Goal: Task Accomplishment & Management: Manage account settings

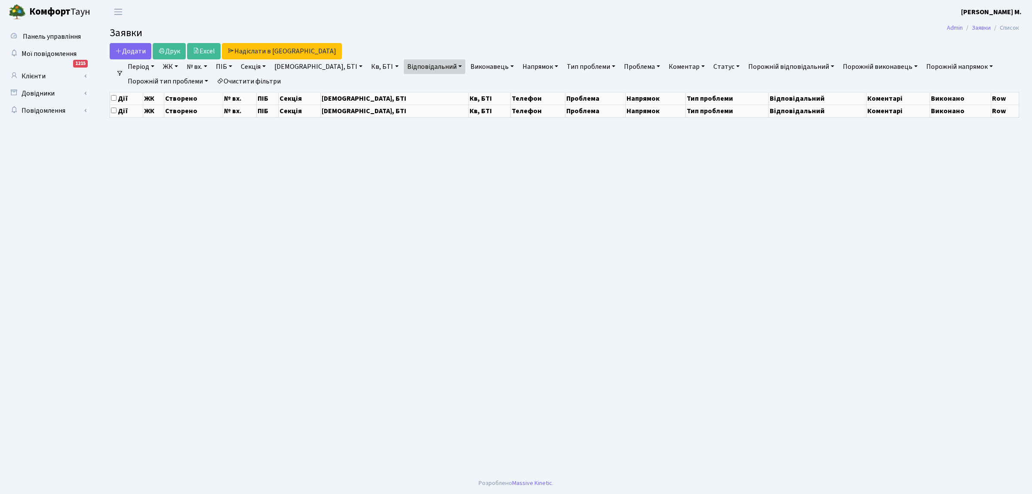
select select "25"
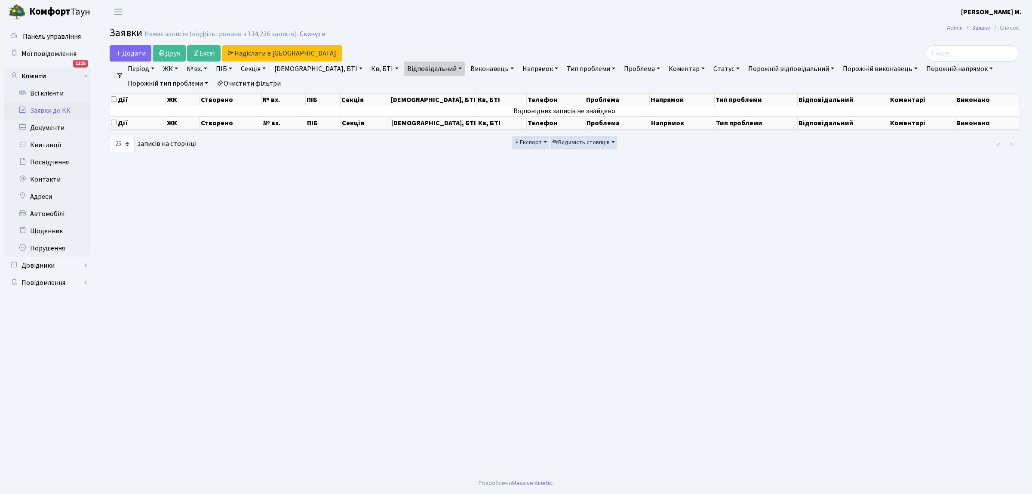
click at [69, 110] on link "Заявки до КК" at bounding box center [47, 110] width 86 height 17
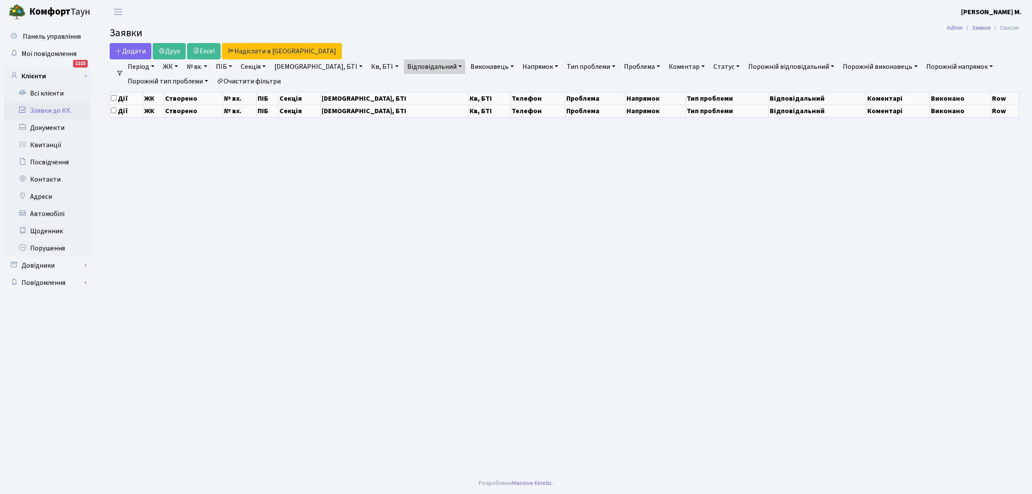
select select "25"
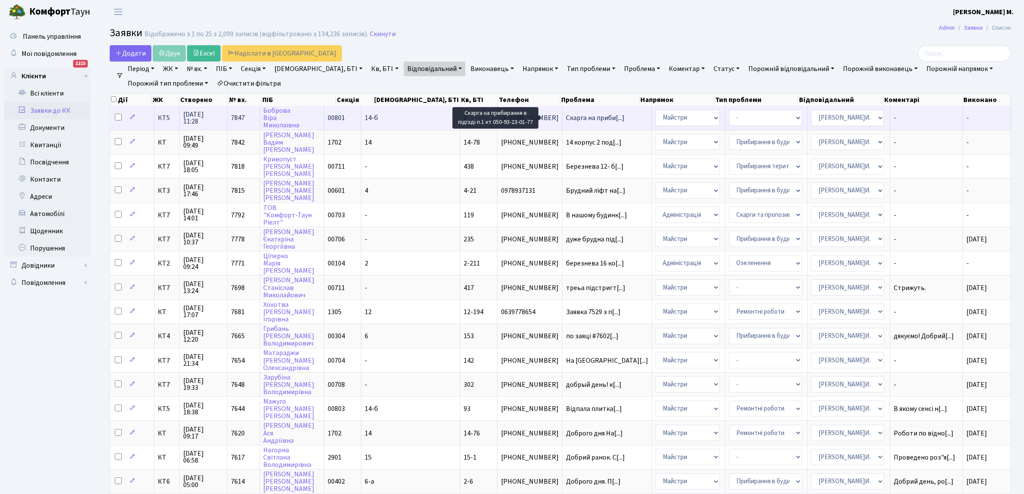
click at [566, 116] on span "Скарга на приби[...]" at bounding box center [595, 117] width 58 height 9
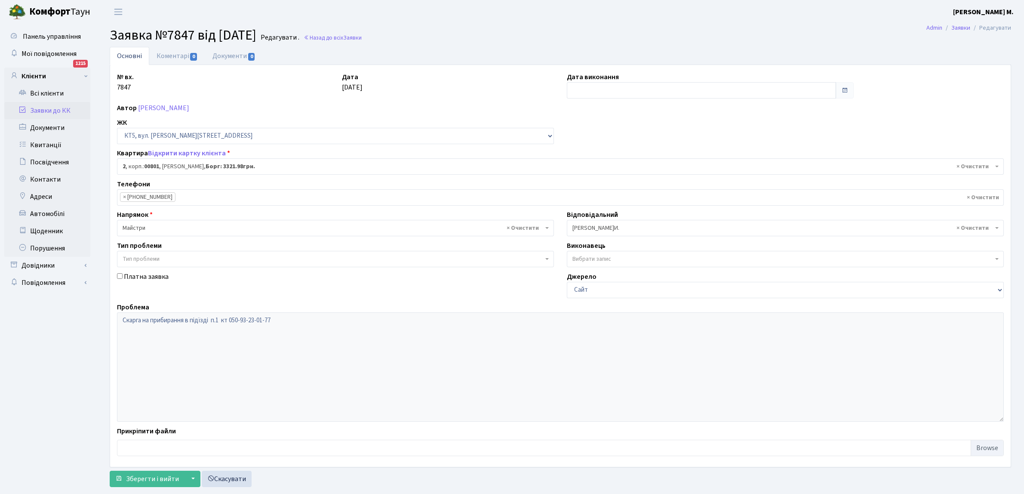
select select "17532"
click at [362, 37] on span "Заявки" at bounding box center [352, 38] width 18 height 8
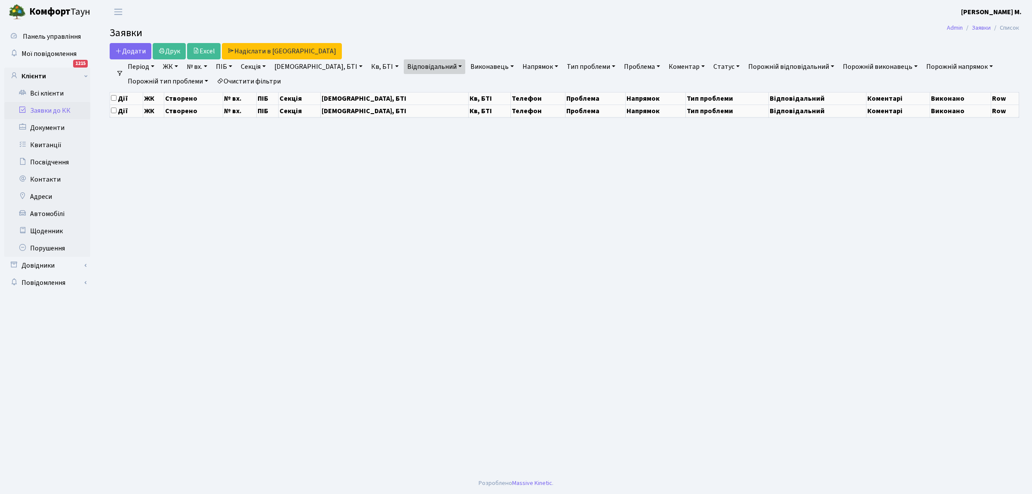
select select "25"
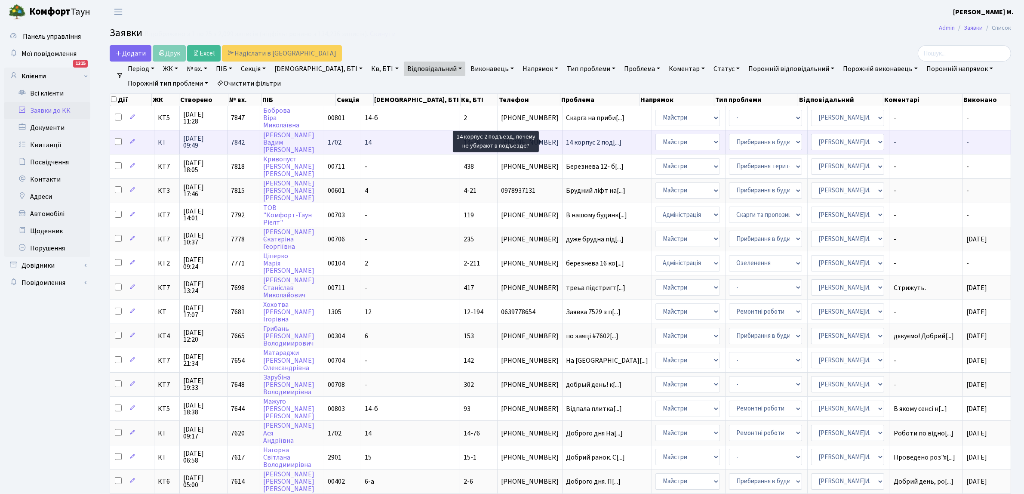
click at [566, 140] on span "14 корпус 2 под[...]" at bounding box center [593, 142] width 55 height 9
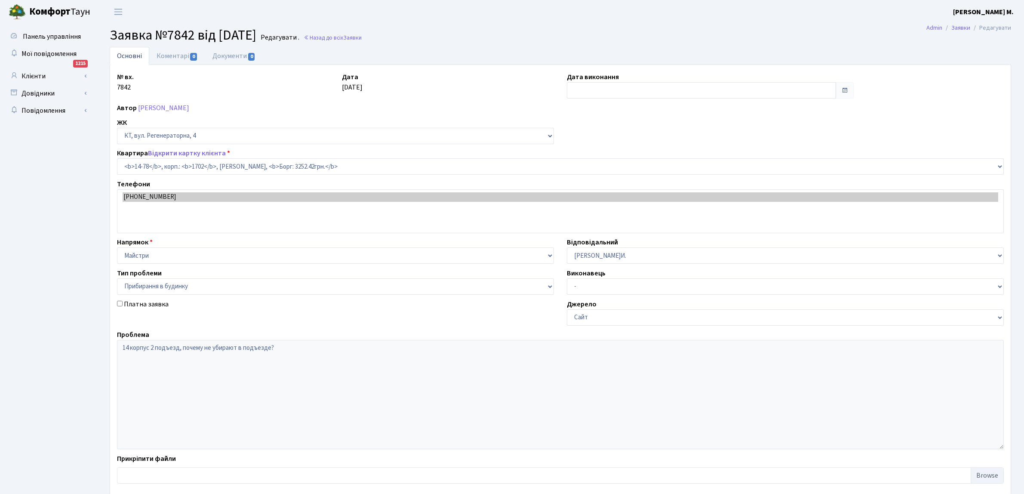
select select "7455"
select select "58"
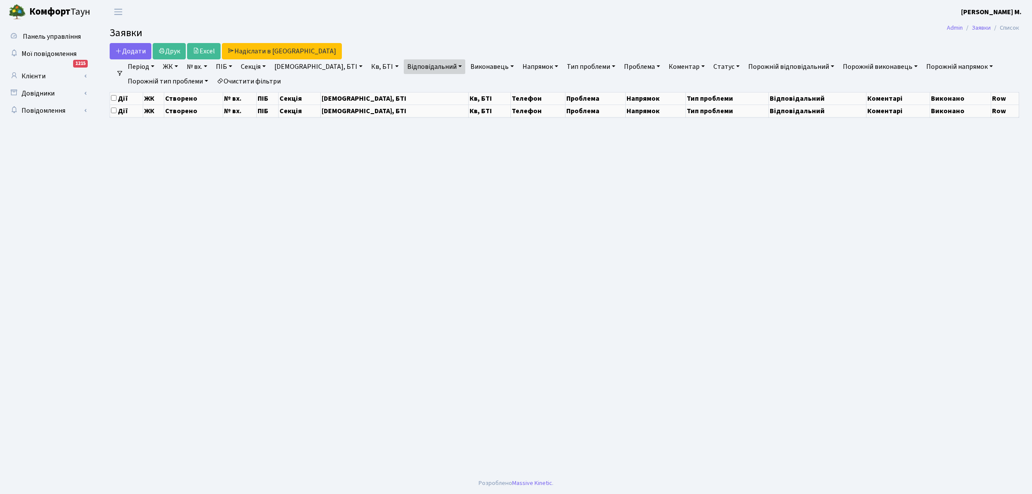
select select "25"
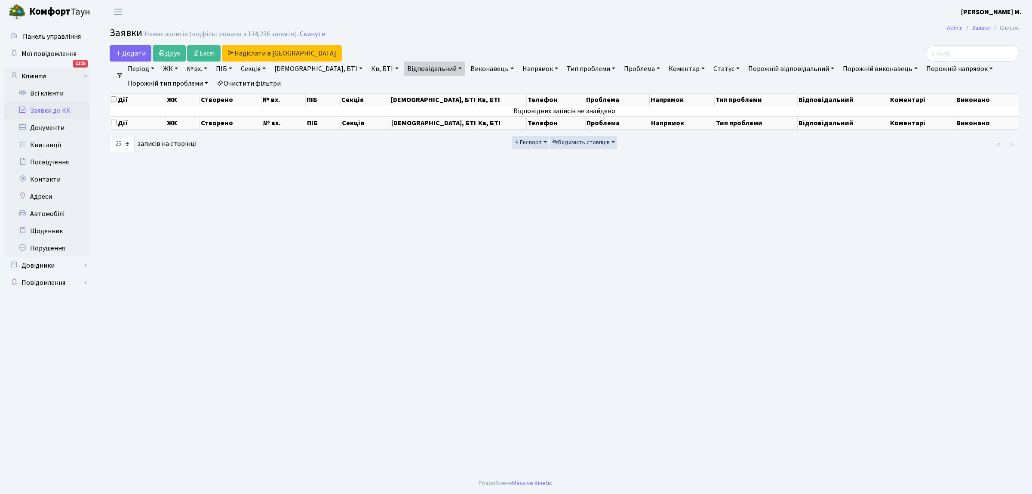
click at [69, 107] on link "Заявки до КК" at bounding box center [47, 110] width 86 height 17
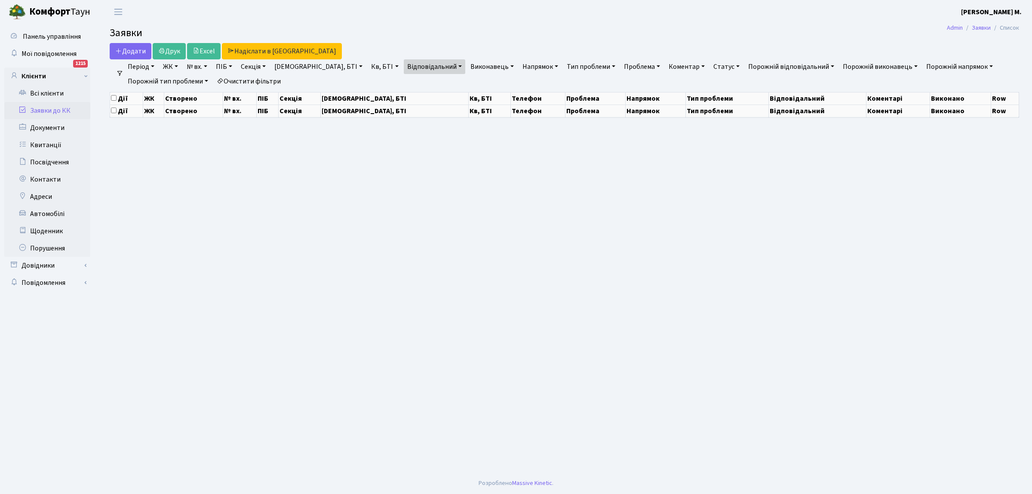
select select "25"
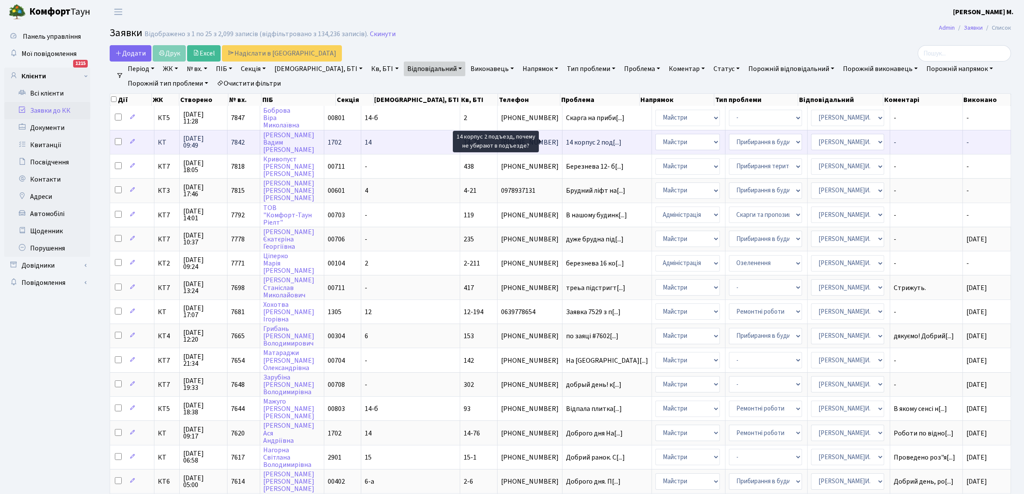
click at [566, 141] on span "14 корпус 2 под[...]" at bounding box center [593, 142] width 55 height 9
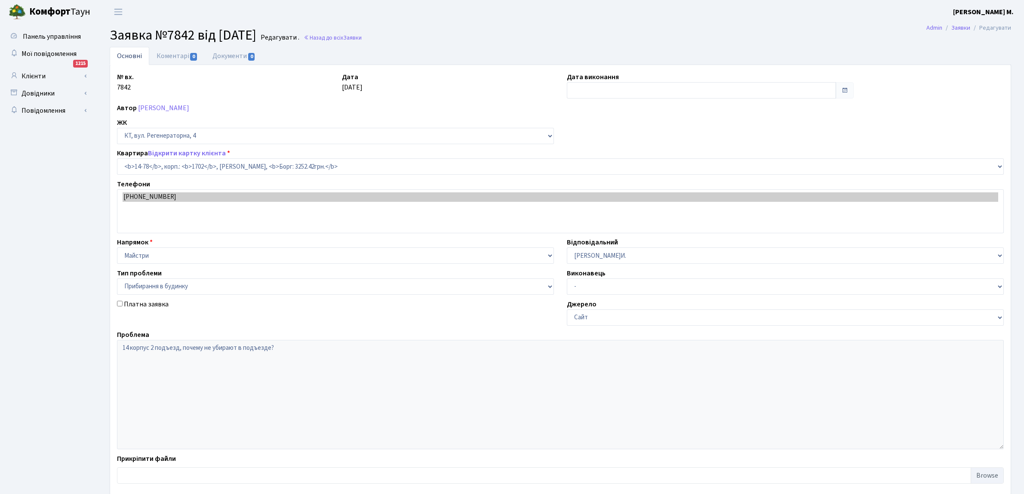
select select "7455"
select select "58"
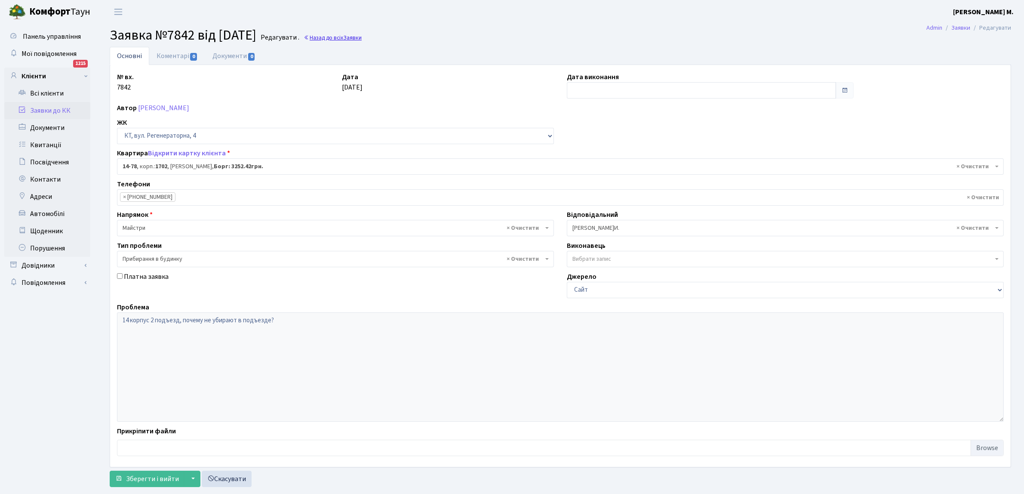
click at [358, 37] on link "Назад до всіх Заявки" at bounding box center [333, 38] width 58 height 8
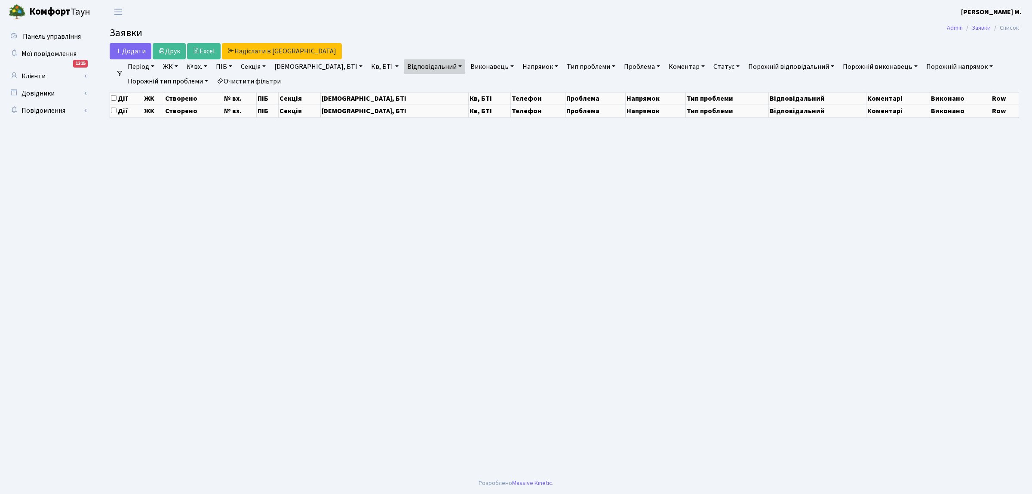
select select "25"
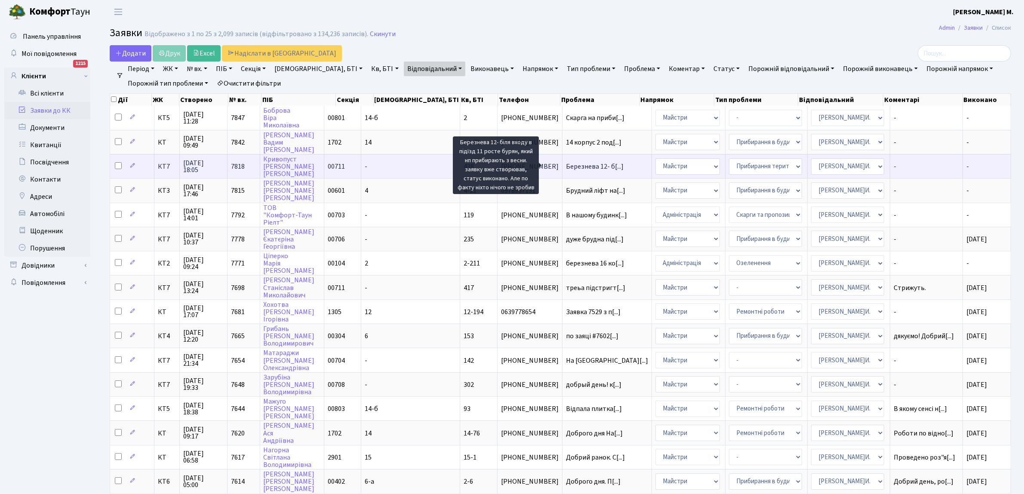
click at [577, 167] on span "Березнева 12- б[...]" at bounding box center [595, 166] width 58 height 9
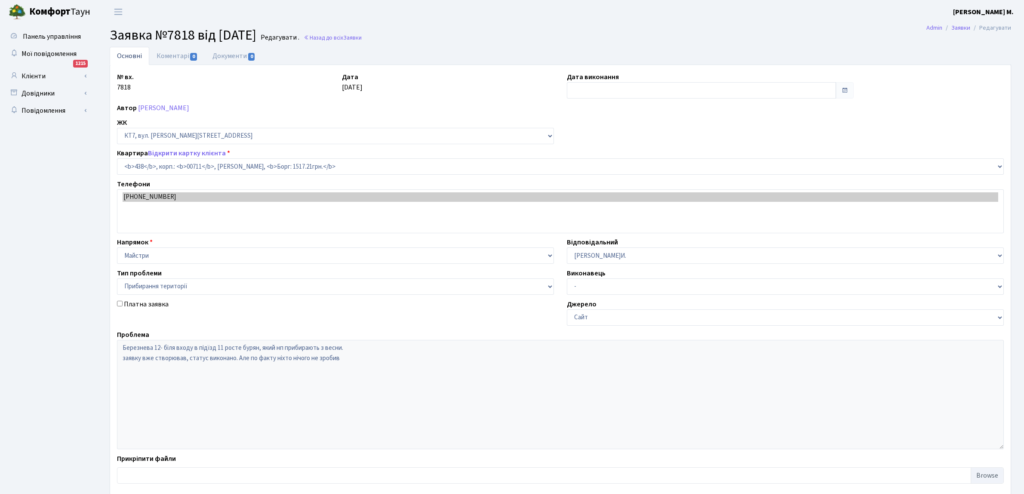
select select "19021"
select select "59"
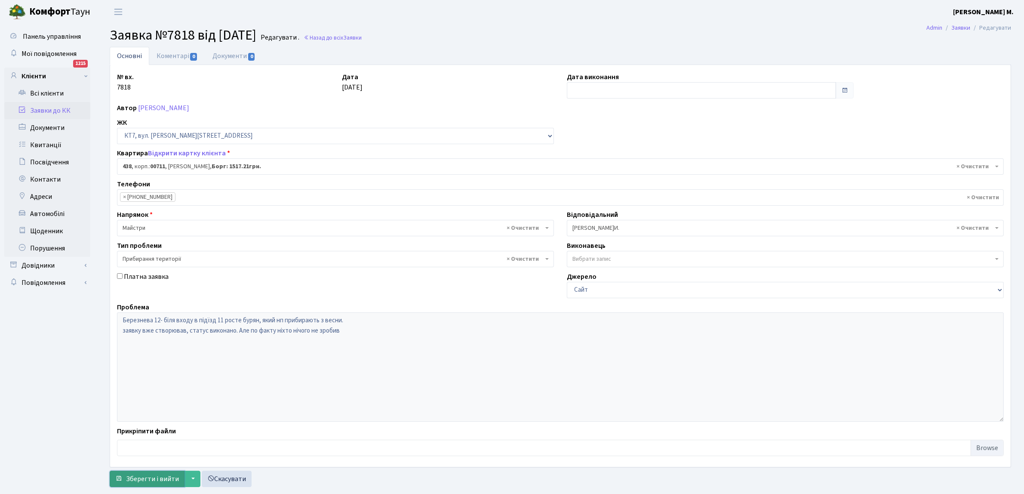
click at [160, 478] on span "Зберегти і вийти" at bounding box center [152, 478] width 53 height 9
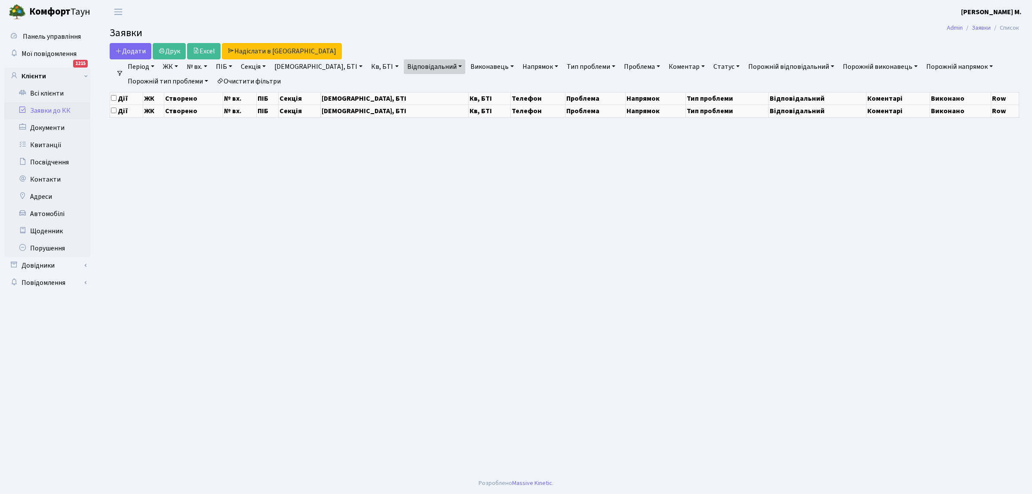
select select "25"
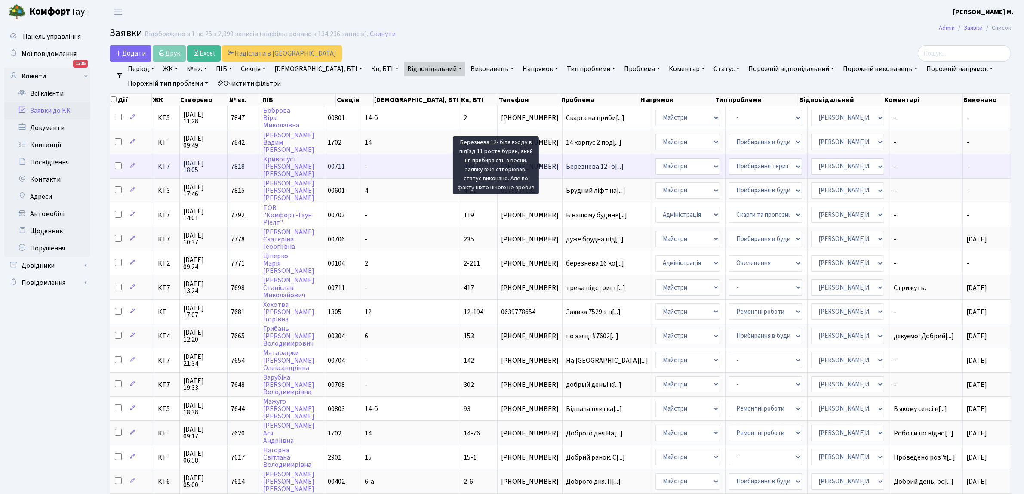
click at [566, 169] on span "Березнева 12- б[...]" at bounding box center [595, 166] width 58 height 9
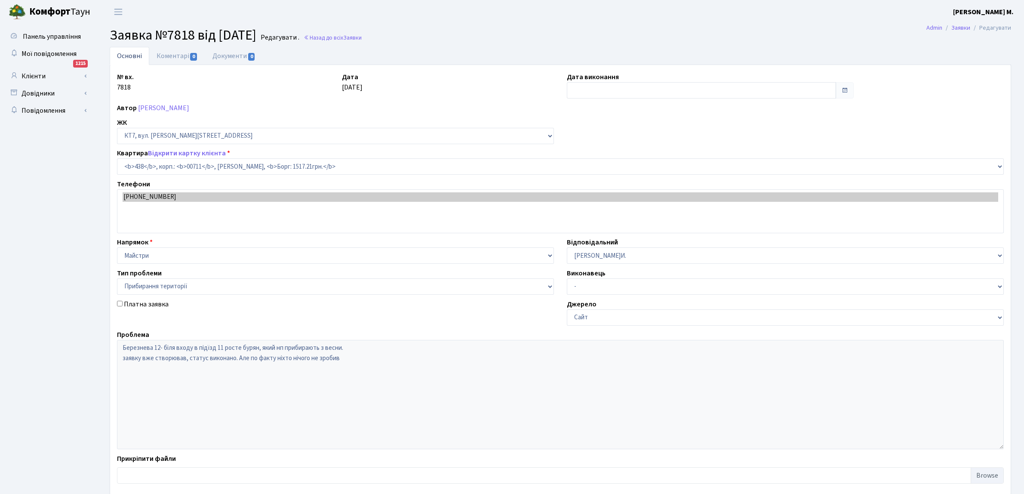
select select "19021"
select select "59"
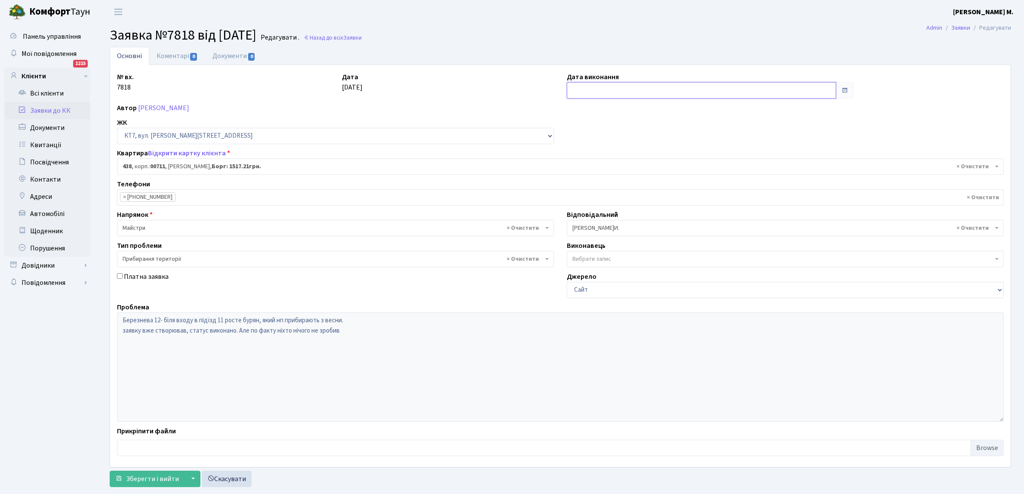
click at [587, 91] on input "text" at bounding box center [701, 90] width 269 height 16
click at [589, 160] on td "9" at bounding box center [588, 159] width 13 height 13
type input "[DATE]"
click at [141, 480] on span "Зберегти і вийти" at bounding box center [152, 478] width 53 height 9
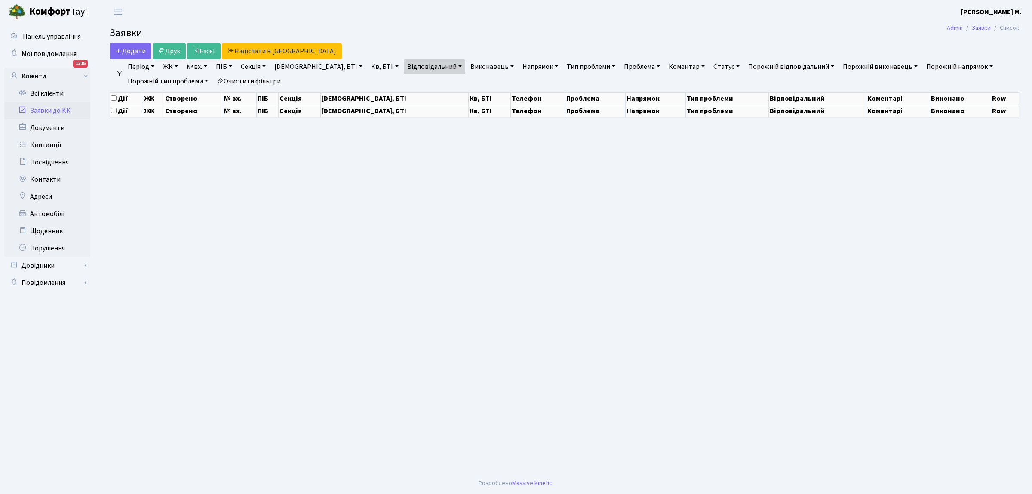
select select "25"
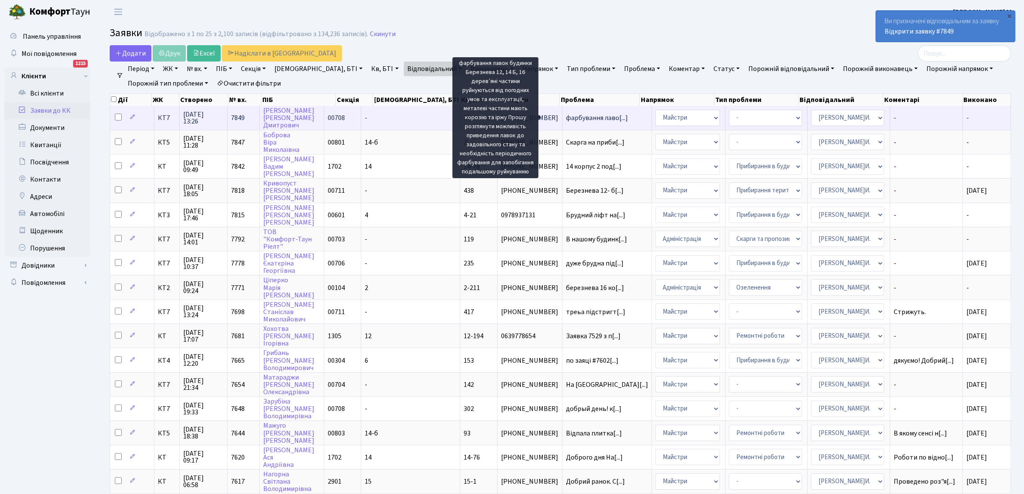
click at [566, 115] on span "фарбування лаво[...]" at bounding box center [597, 117] width 62 height 9
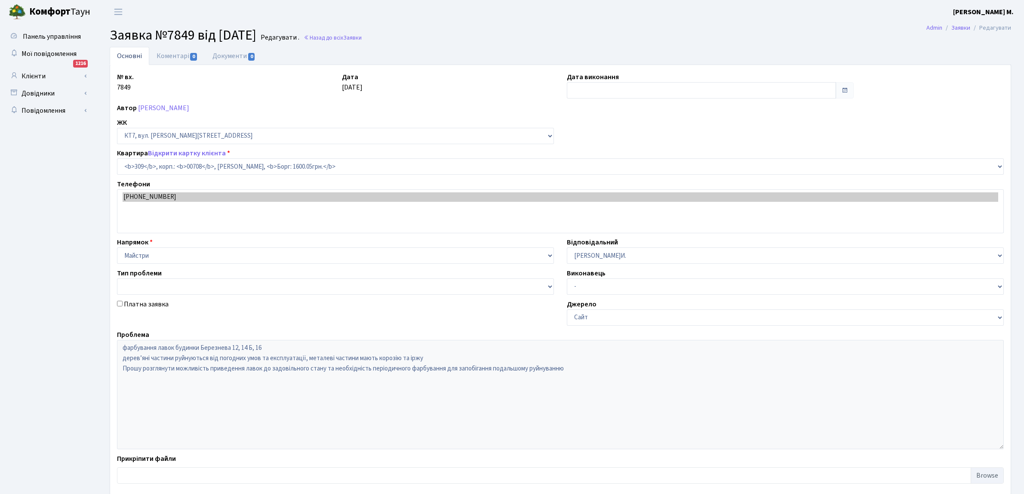
select select "18787"
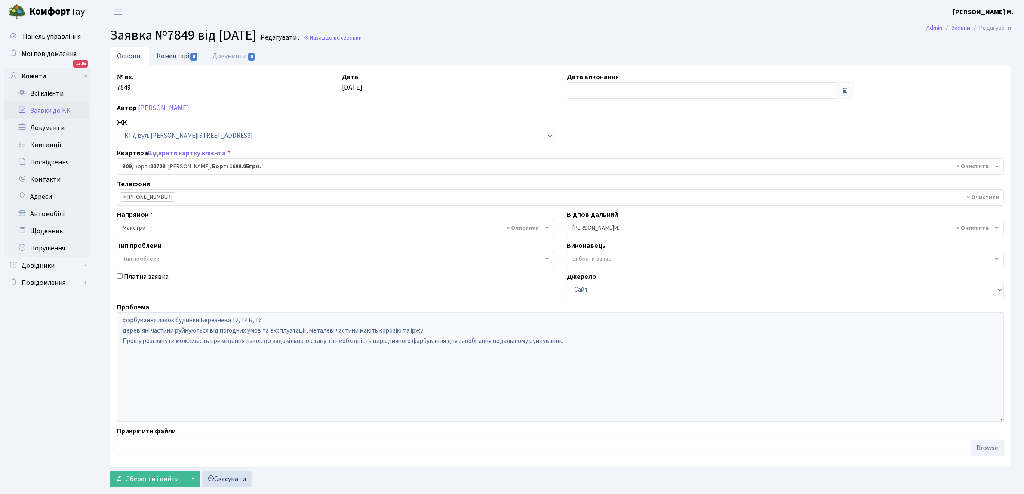
click at [171, 56] on link "Коментарі 0" at bounding box center [177, 56] width 56 height 18
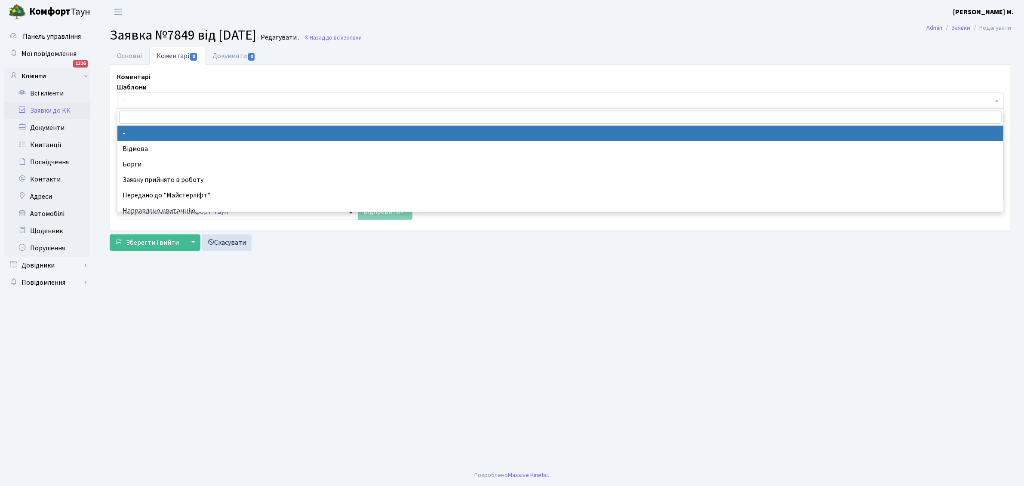
click at [139, 97] on span "-" at bounding box center [558, 100] width 870 height 9
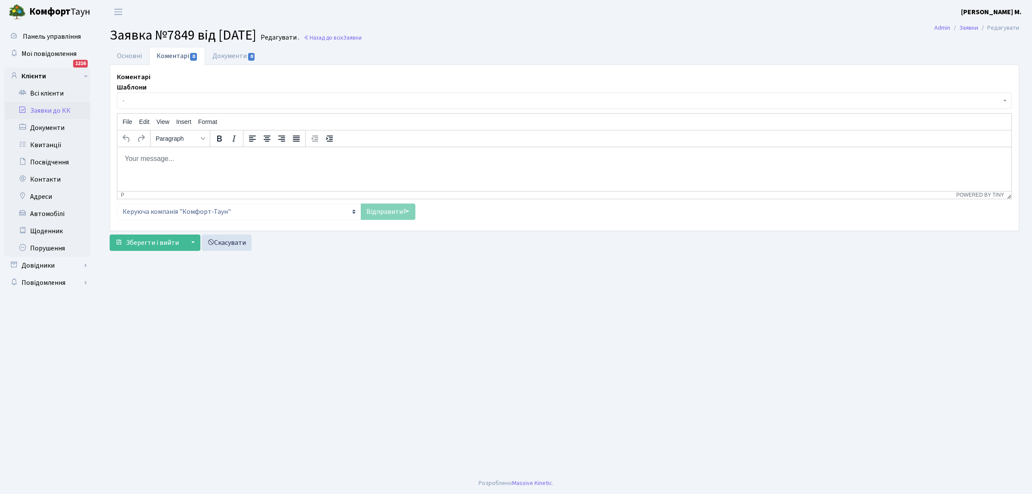
drag, startPoint x: 178, startPoint y: 297, endPoint x: 181, endPoint y: 273, distance: 23.4
click at [178, 294] on main "Admin Заявки Редагувати Заявка №7849 від [DATE] Редагувати . Назад до всіх Заяв…" at bounding box center [564, 248] width 935 height 448
drag, startPoint x: 138, startPoint y: 164, endPoint x: 146, endPoint y: 175, distance: 13.2
click at [138, 164] on html at bounding box center [564, 158] width 894 height 23
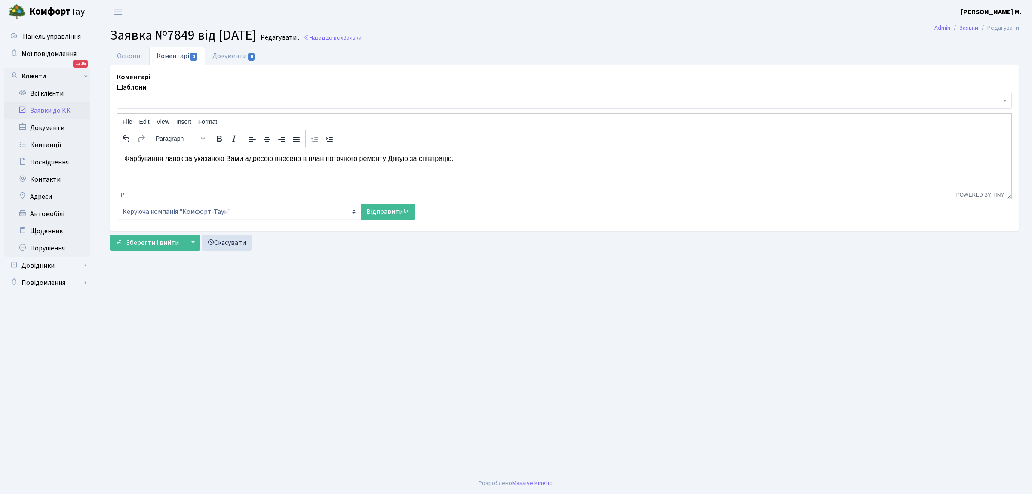
click at [386, 160] on p "Фарбування лавок за указаною Вами адресою внесено в план поточного ремонту Дяку…" at bounding box center [564, 157] width 880 height 9
click at [390, 211] on link "Відправити" at bounding box center [388, 211] width 55 height 16
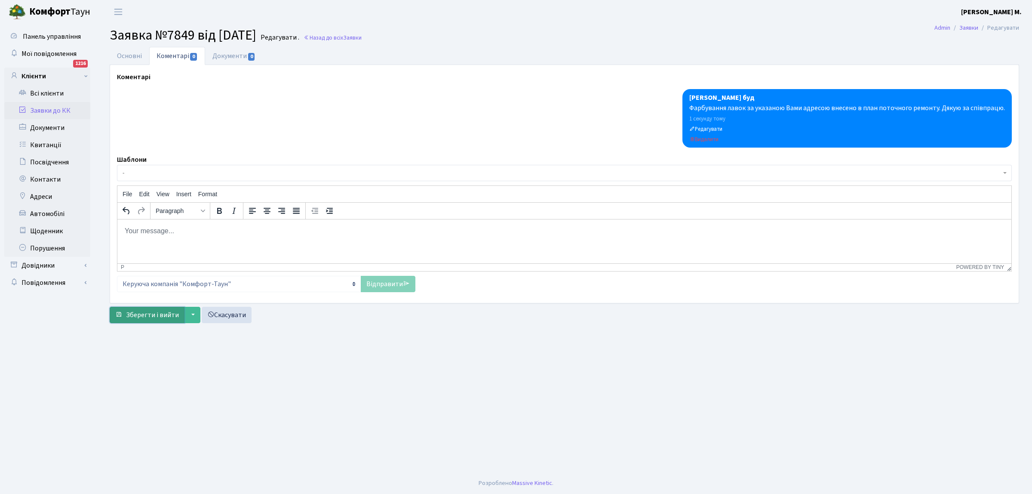
click at [149, 316] on span "Зберегти і вийти" at bounding box center [152, 314] width 53 height 9
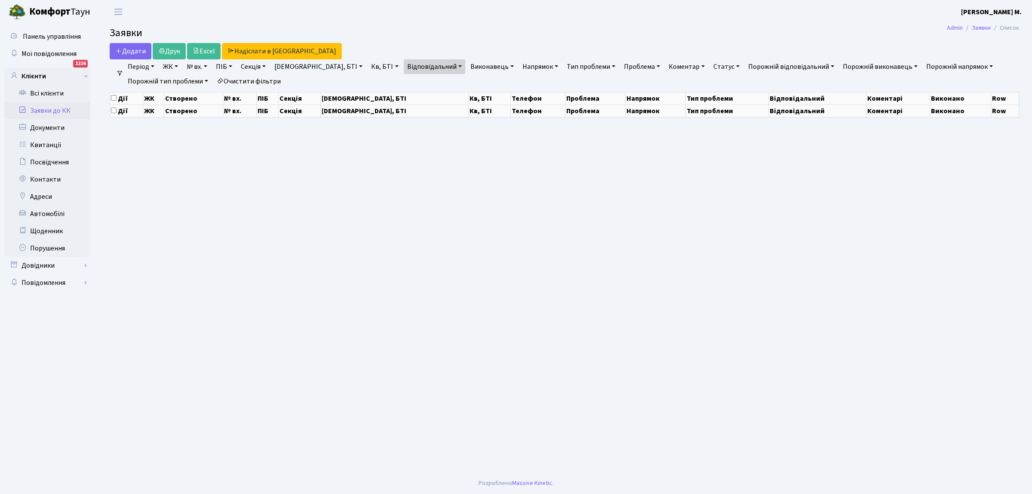
select select "25"
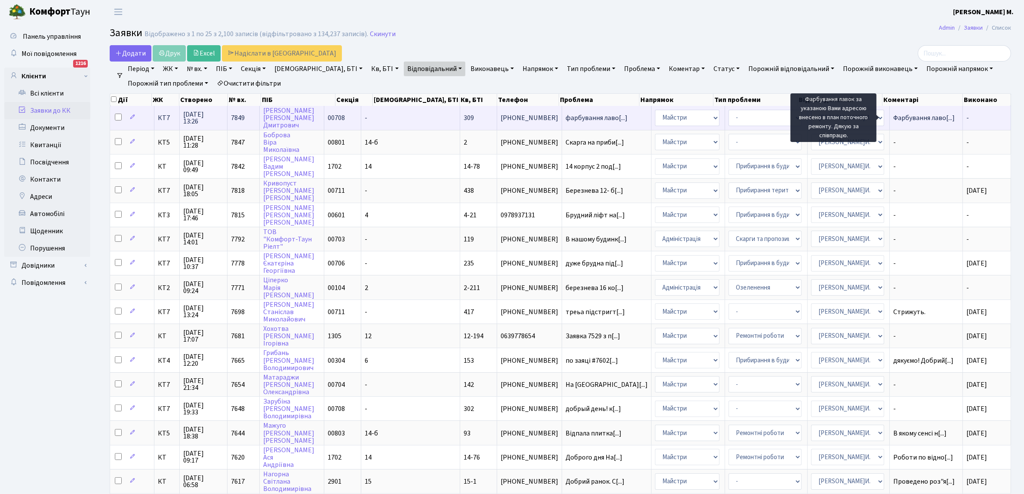
click at [893, 115] on span "Фарбування лаво[...]" at bounding box center [923, 117] width 61 height 9
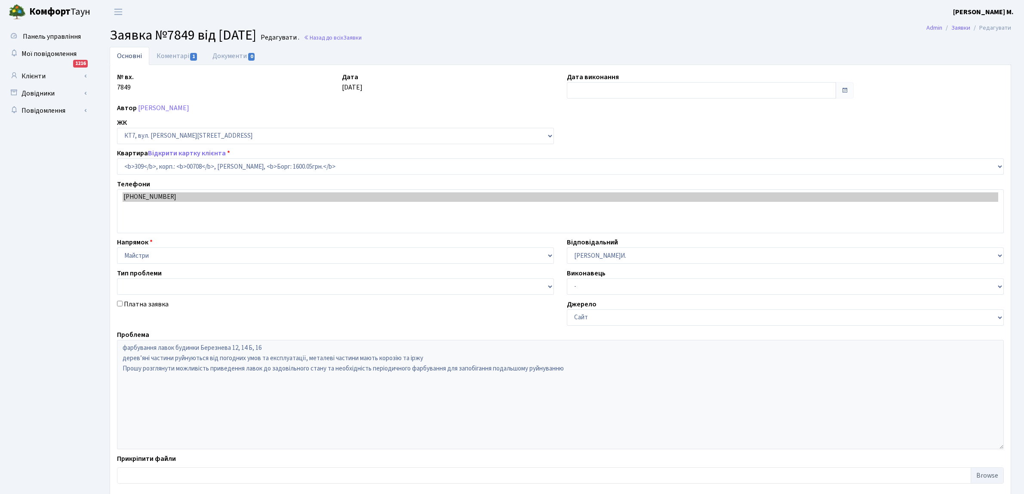
select select "18787"
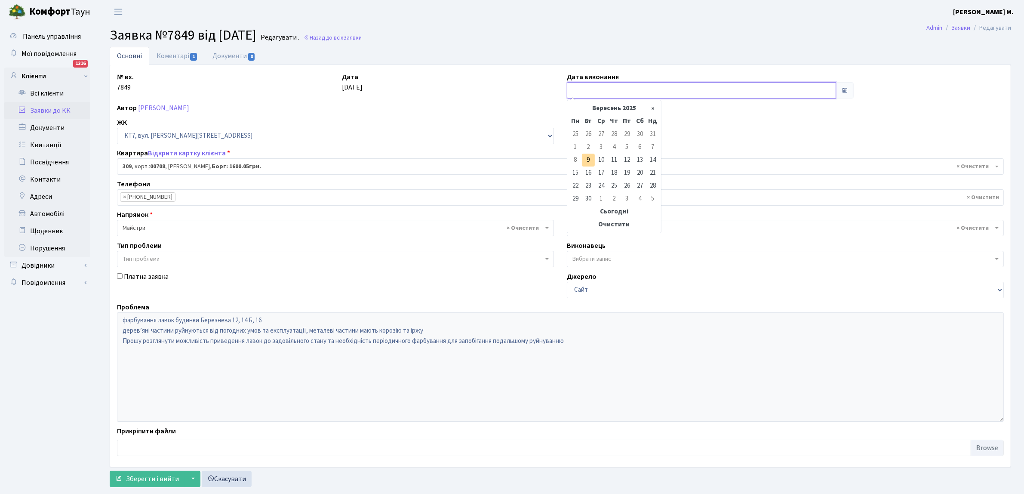
drag, startPoint x: 592, startPoint y: 87, endPoint x: 590, endPoint y: 95, distance: 8.3
click at [590, 87] on input "text" at bounding box center [701, 90] width 269 height 16
click at [589, 157] on td "9" at bounding box center [588, 159] width 13 height 13
type input "[DATE]"
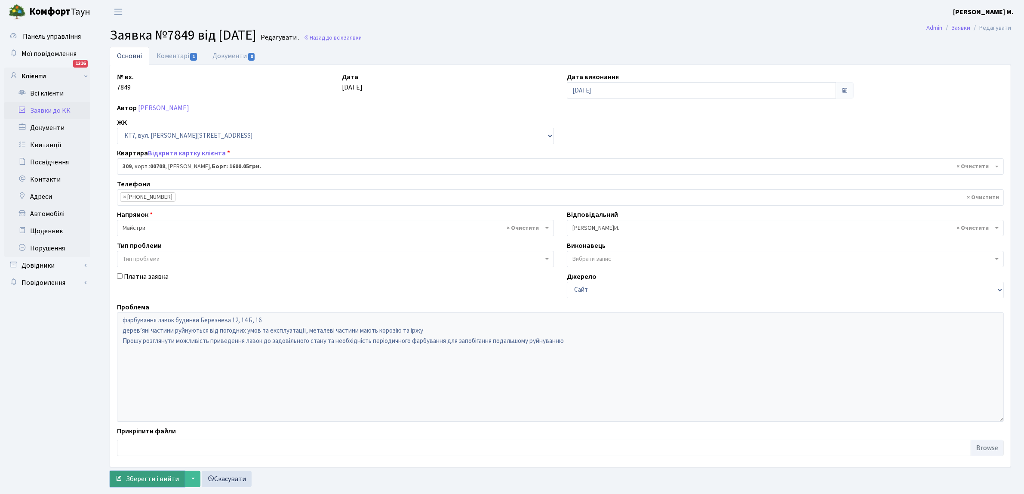
click at [145, 479] on span "Зберегти і вийти" at bounding box center [152, 478] width 53 height 9
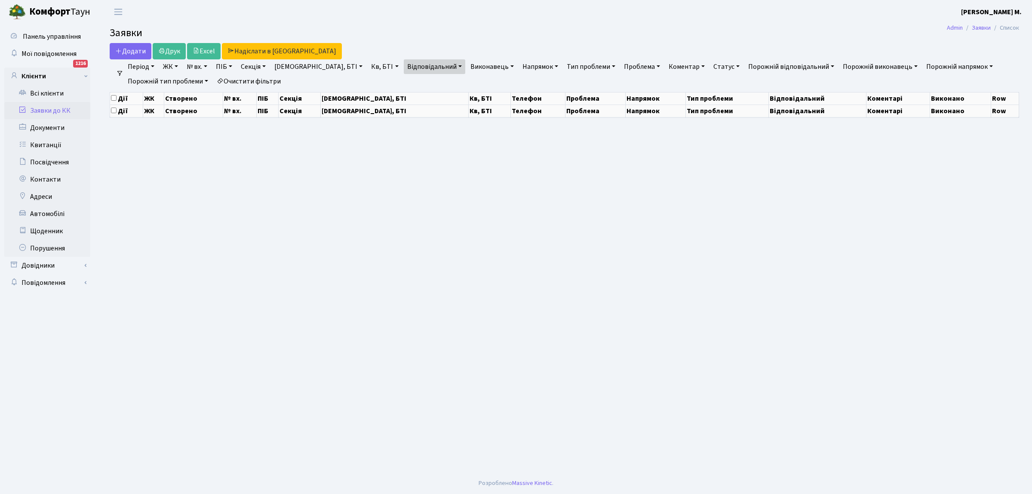
select select "25"
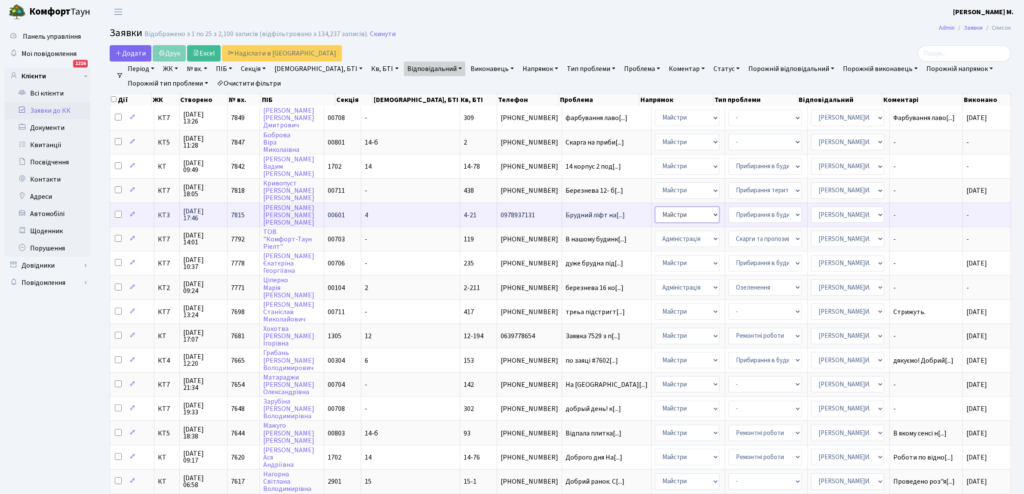
click at [661, 214] on select "- Адміністрація Домофон, СКД Ліфт Майстри Сантехніка Економічний відділ Електри…" at bounding box center [687, 214] width 64 height 16
click at [573, 211] on span "Брудний ліфт на[...]" at bounding box center [594, 214] width 59 height 9
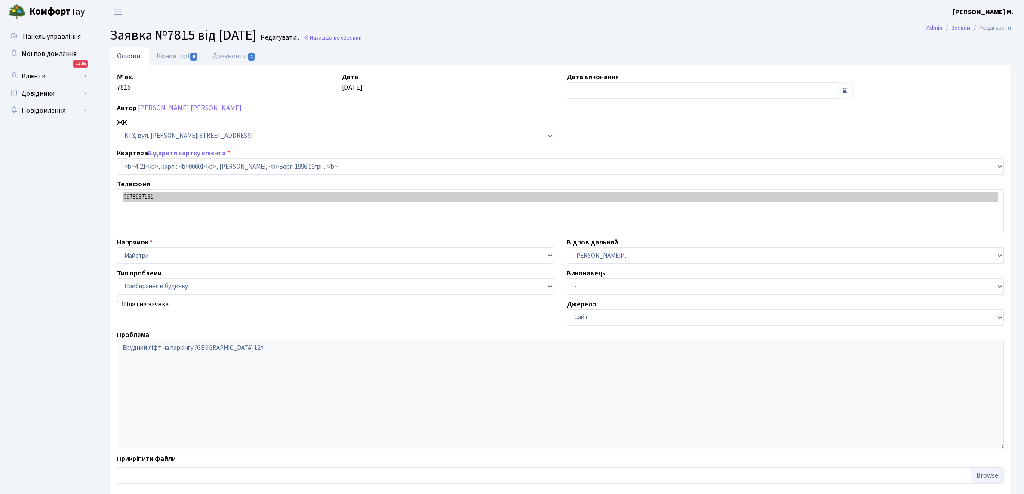
select select "16480"
select select "58"
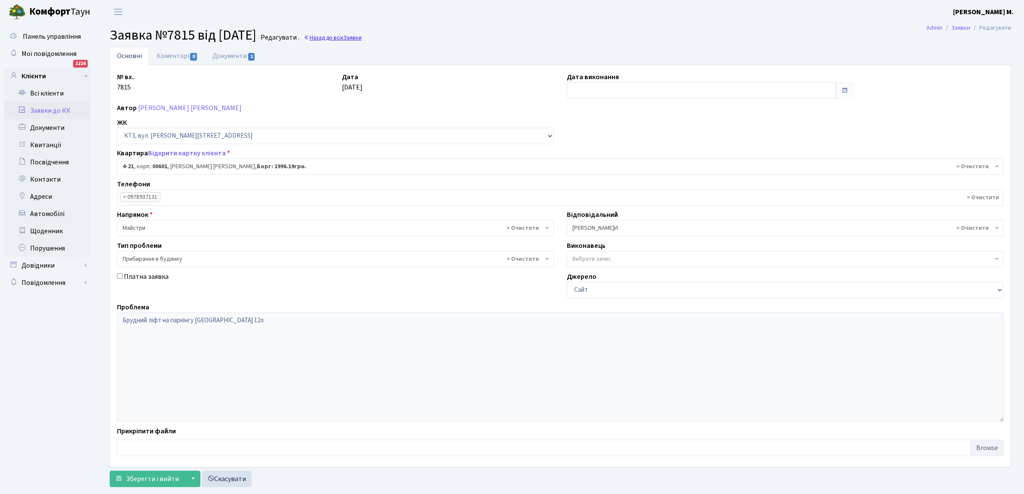
click at [340, 37] on link "Назад до всіх Заявки" at bounding box center [333, 38] width 58 height 8
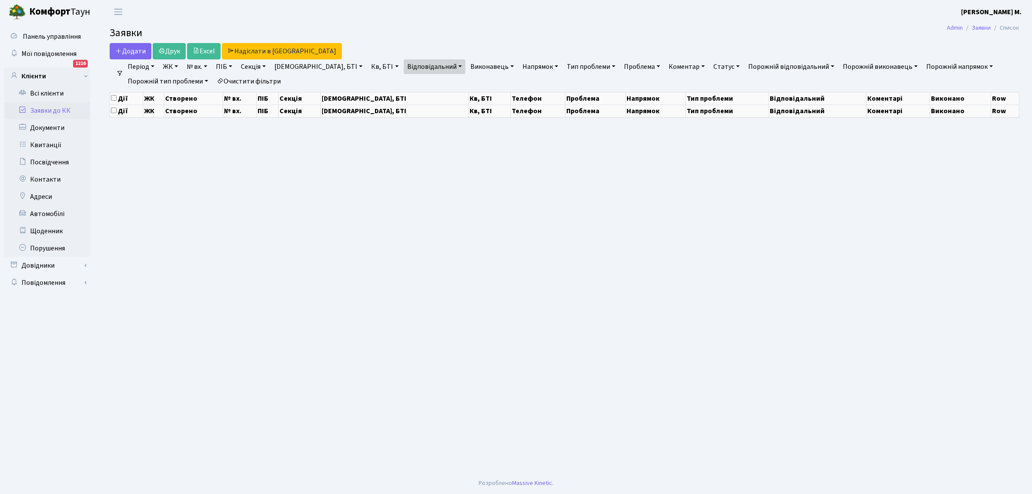
select select "25"
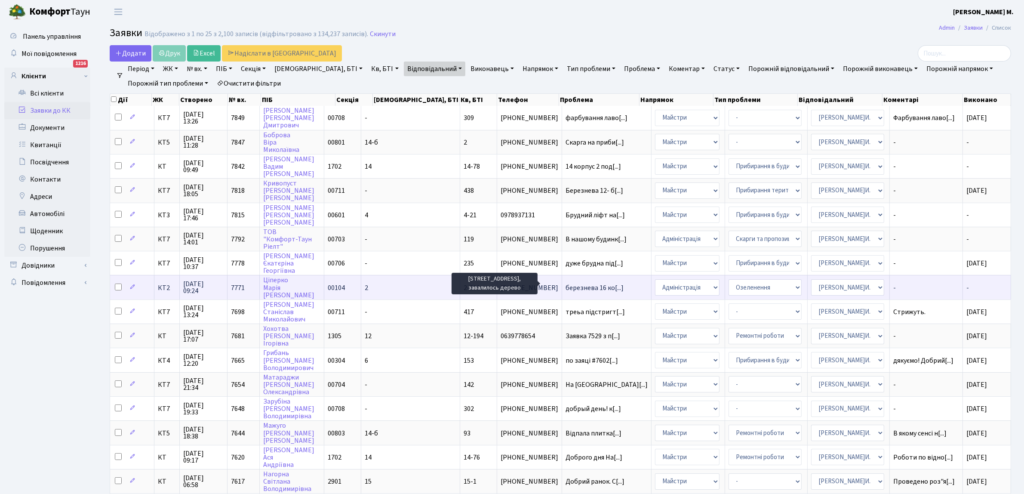
click at [592, 283] on span "березнева 16 ко[...]" at bounding box center [594, 287] width 58 height 9
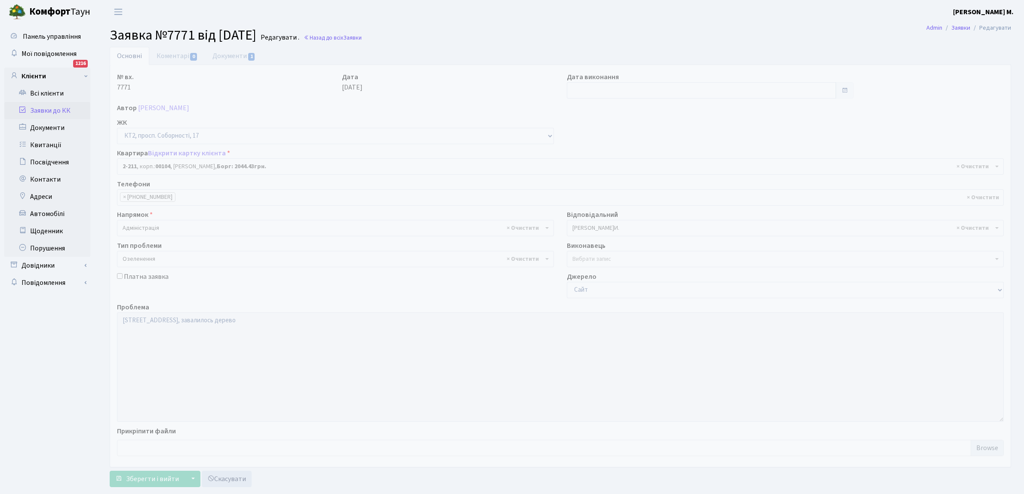
select select "15264"
select select "65"
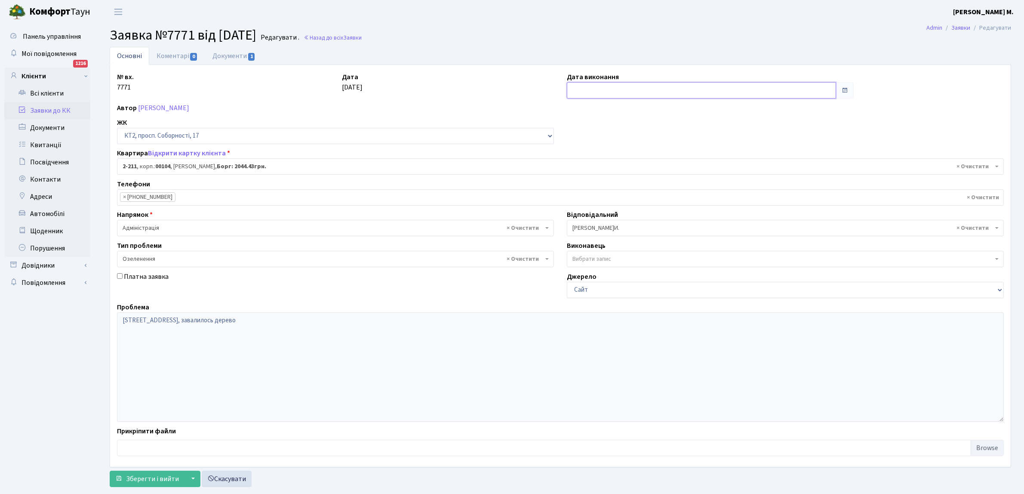
click at [583, 89] on input "text" at bounding box center [701, 90] width 269 height 16
click at [585, 160] on td "9" at bounding box center [588, 159] width 13 height 13
type input "[DATE]"
click at [143, 479] on span "Зберегти і вийти" at bounding box center [152, 478] width 53 height 9
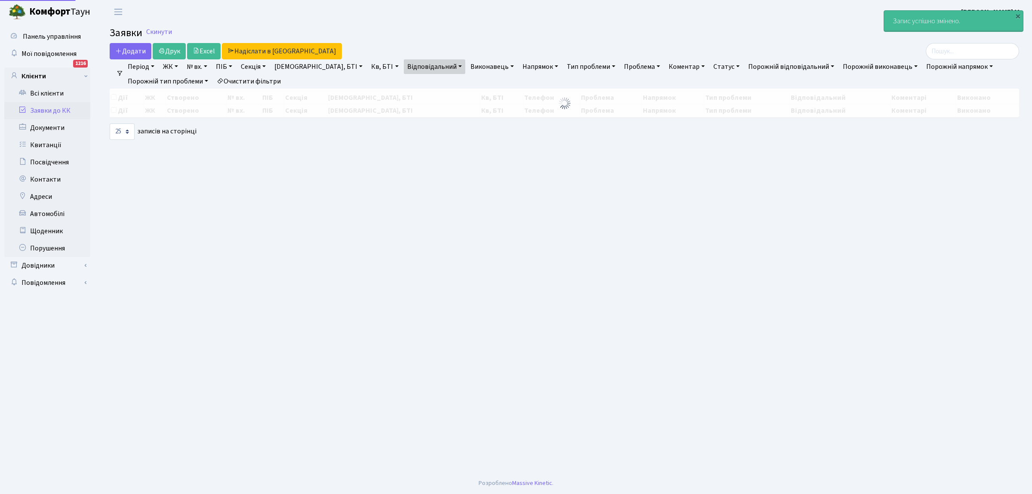
select select "25"
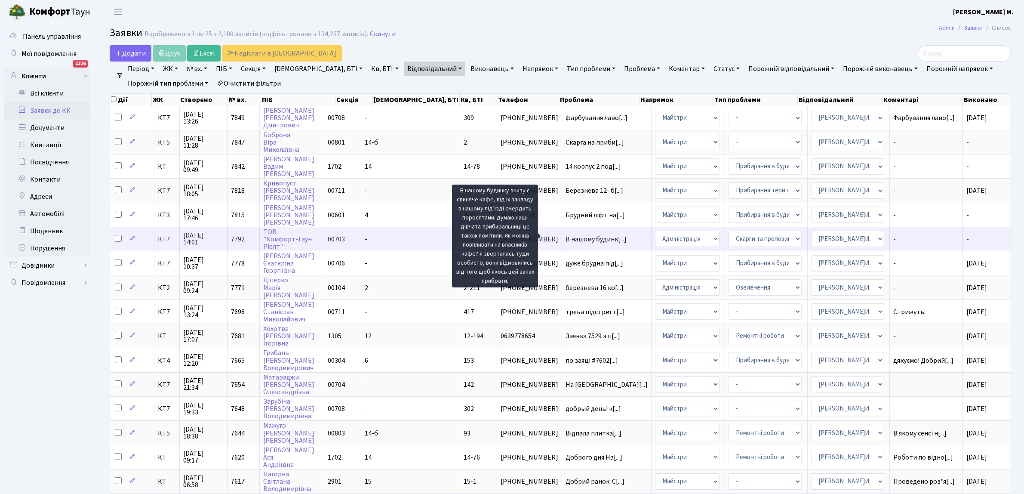
click at [590, 239] on span "В нашому будинк[...]" at bounding box center [595, 238] width 61 height 9
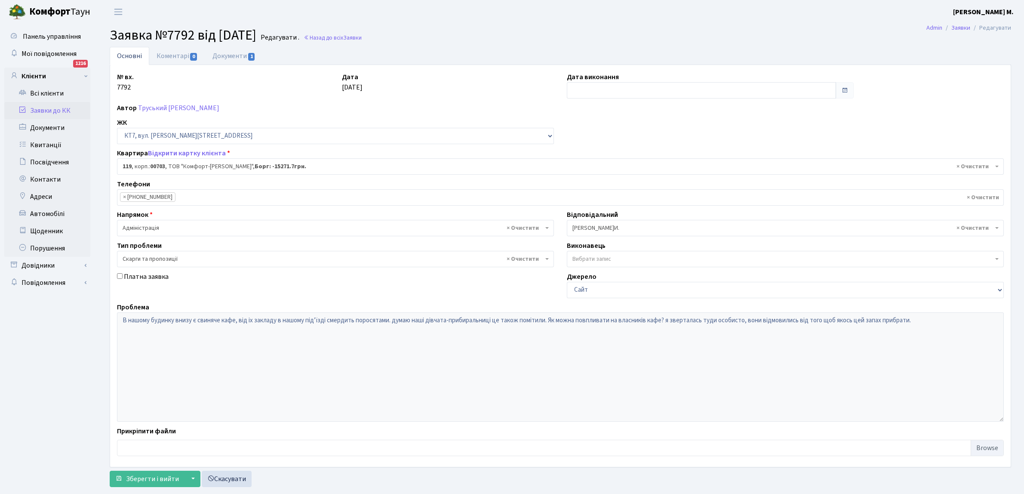
select select "18519"
select select "55"
click at [600, 87] on input "text" at bounding box center [701, 90] width 269 height 16
click at [587, 159] on td "9" at bounding box center [588, 159] width 13 height 13
type input "09.09.2025"
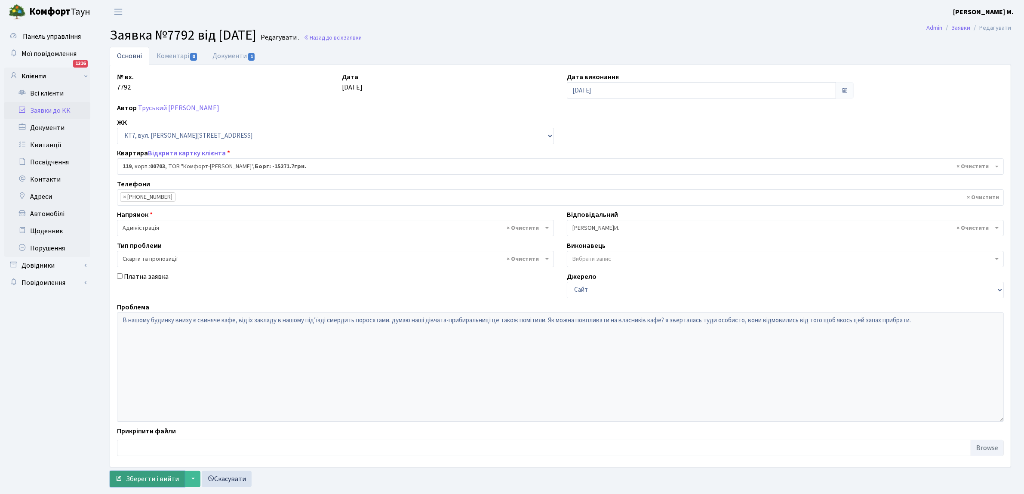
click at [130, 480] on span "Зберегти і вийти" at bounding box center [152, 478] width 53 height 9
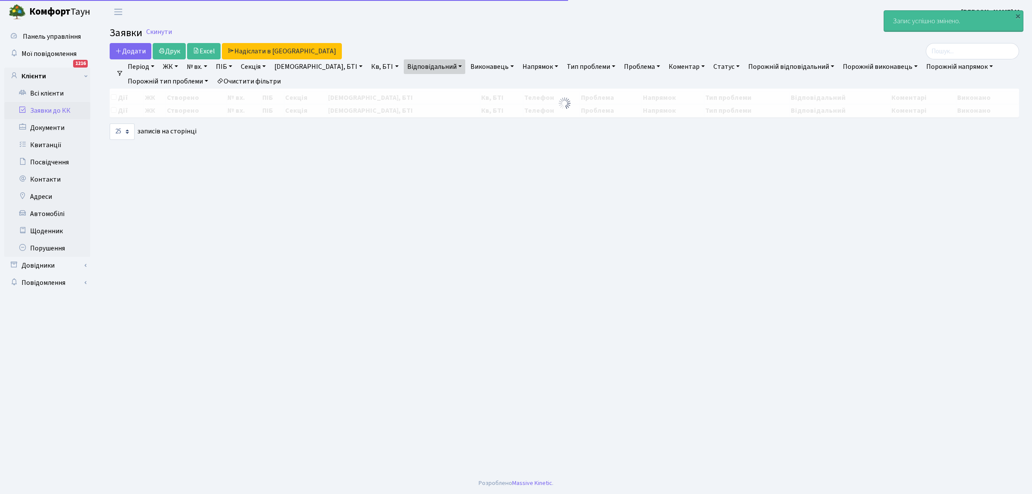
select select "25"
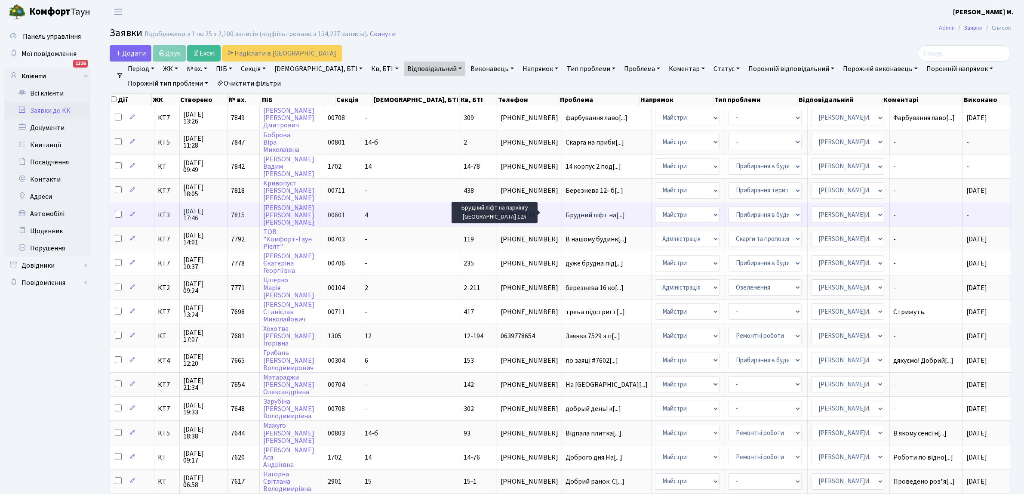
click at [584, 211] on span "Брудний ліфт на[...]" at bounding box center [594, 214] width 59 height 9
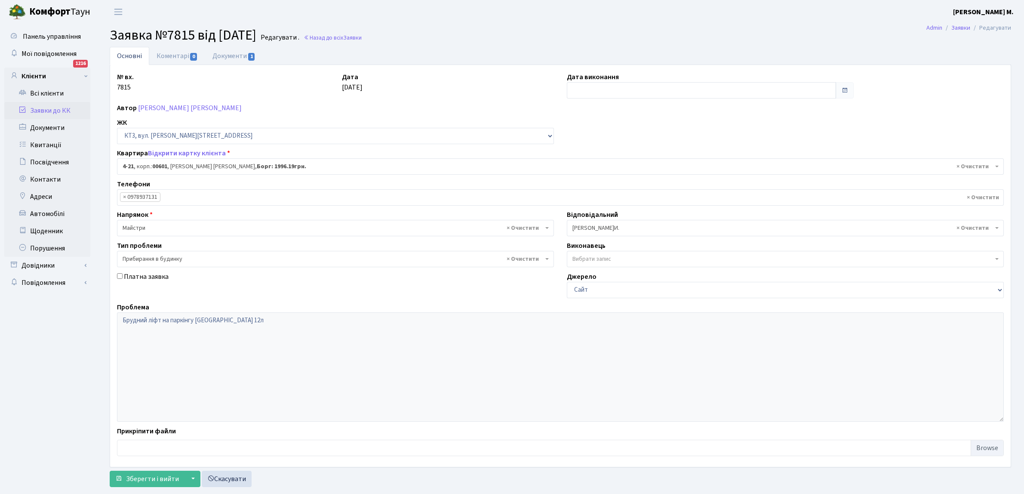
select select "16480"
select select "58"
click at [251, 54] on span "1" at bounding box center [251, 57] width 7 height 8
select select "25"
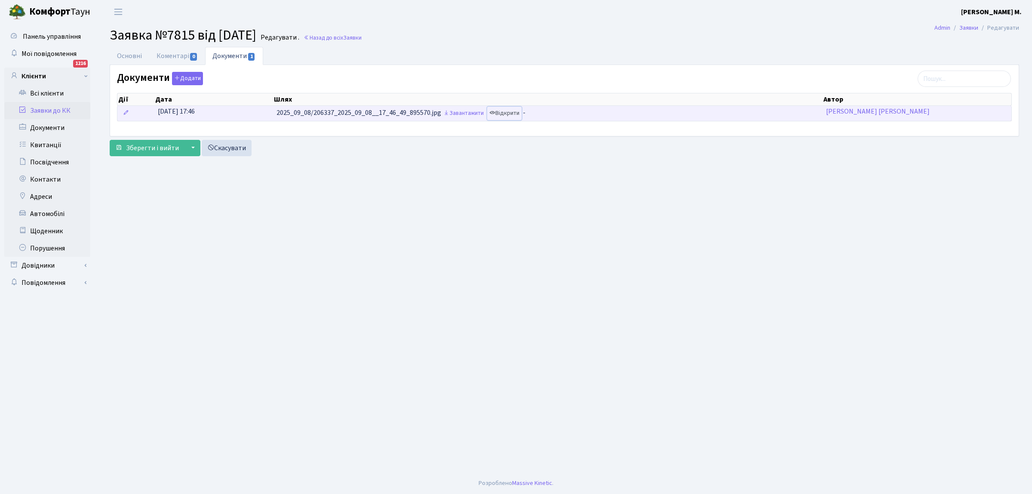
click at [508, 114] on link "Відкрити" at bounding box center [504, 113] width 34 height 13
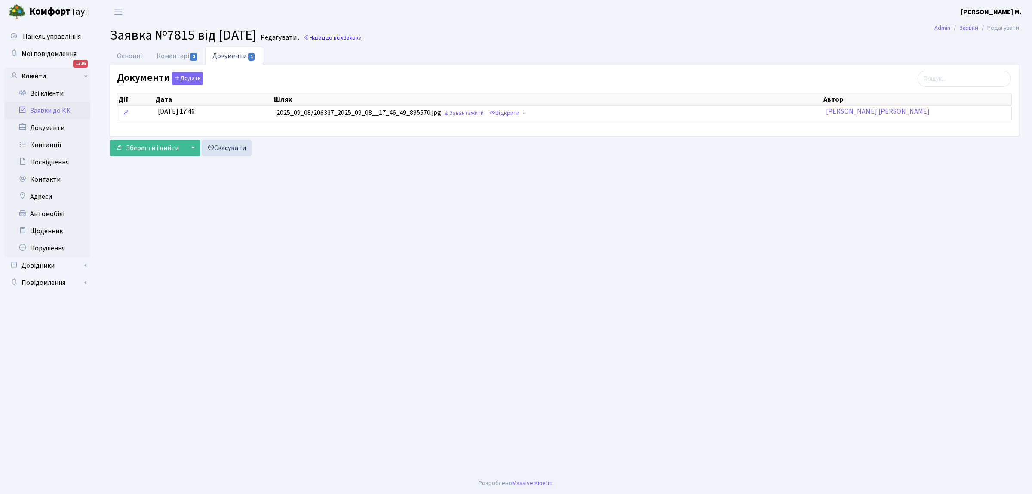
click at [343, 37] on link "Назад до всіх Заявки" at bounding box center [333, 38] width 58 height 8
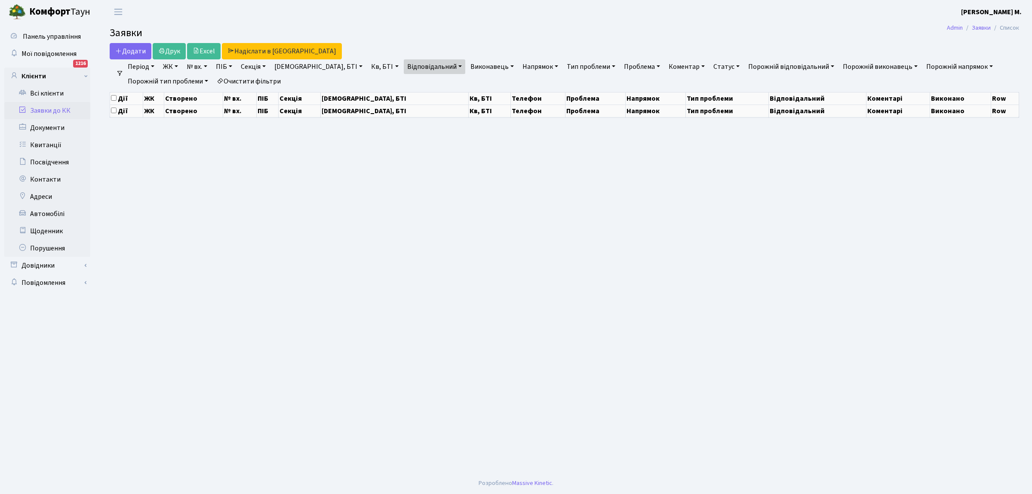
select select "25"
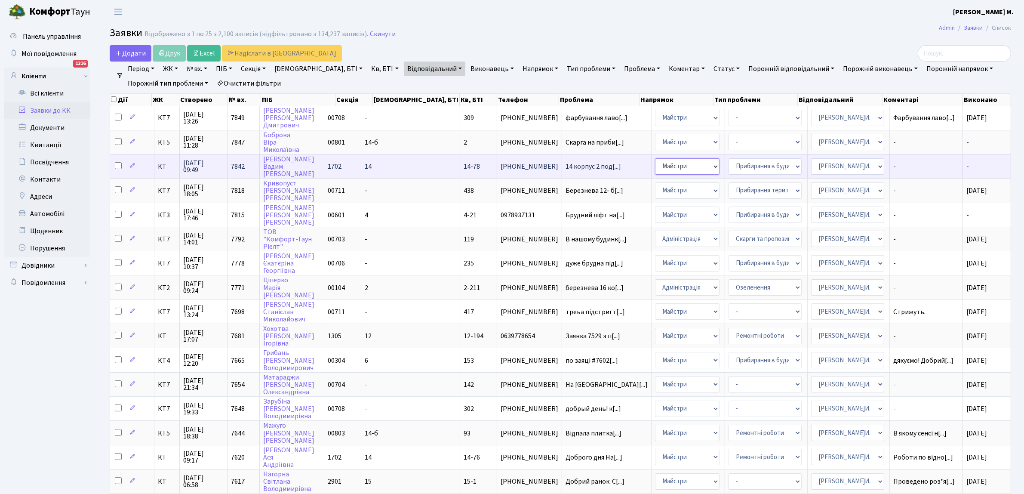
click at [655, 168] on select "- Адміністрація Домофон, СКД Ліфт Майстри Сантехніка Економічний відділ Електри…" at bounding box center [687, 166] width 64 height 16
click at [583, 162] on span "14 корпус 2 под[...]" at bounding box center [592, 166] width 55 height 9
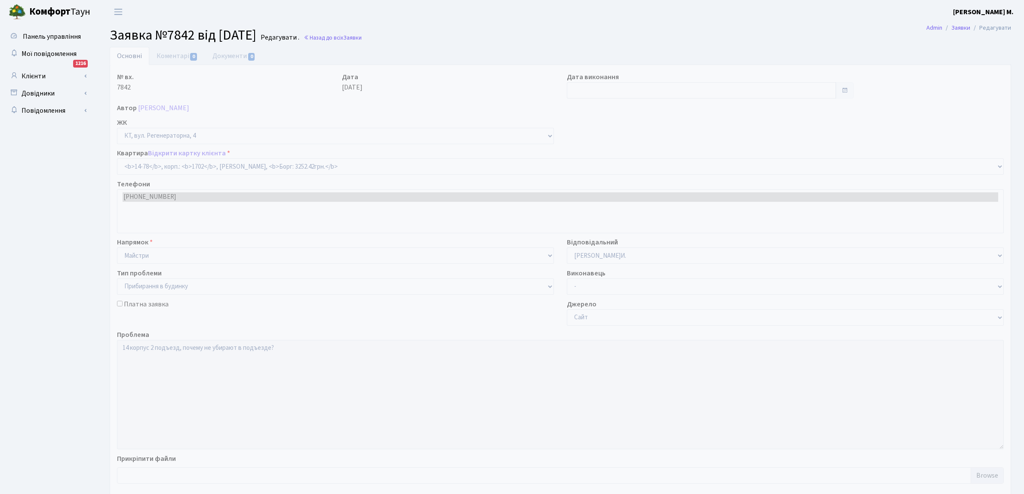
select select "7455"
select select "58"
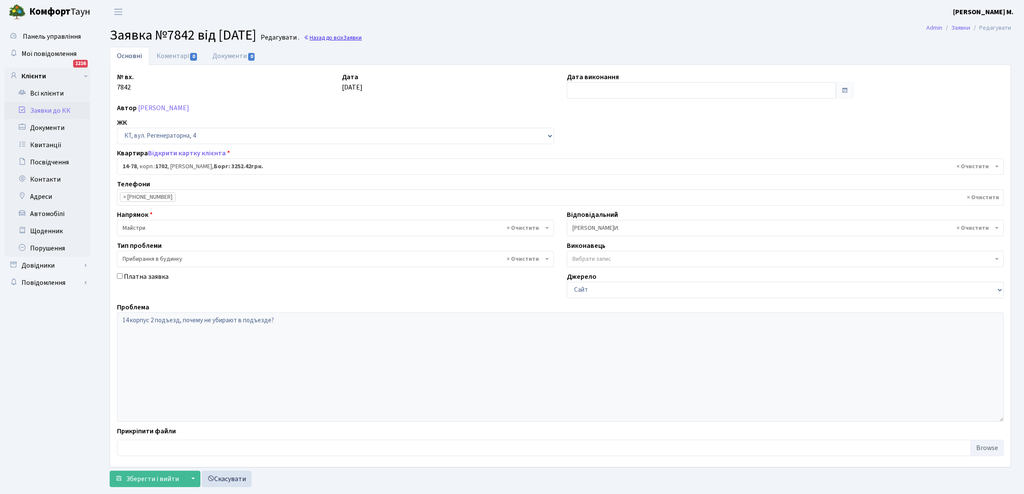
click at [362, 37] on span "Заявки" at bounding box center [352, 38] width 18 height 8
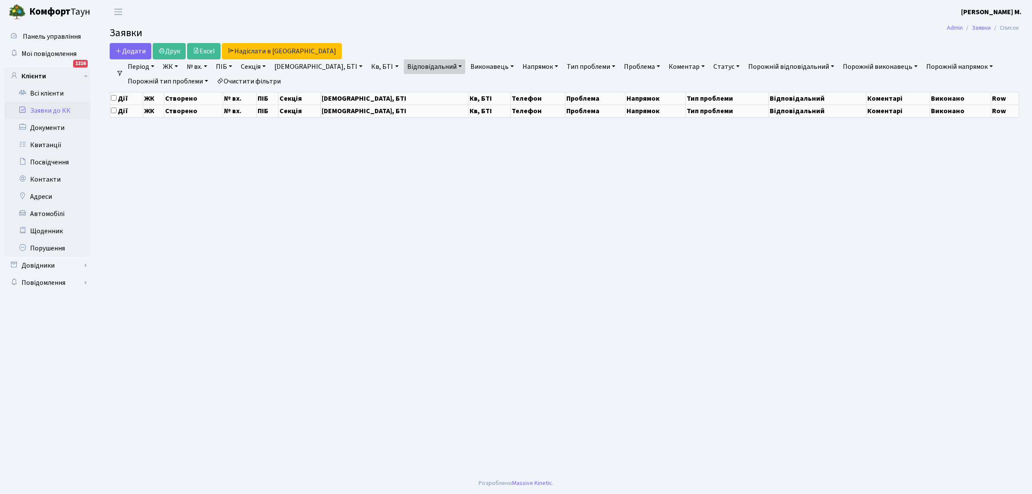
select select "25"
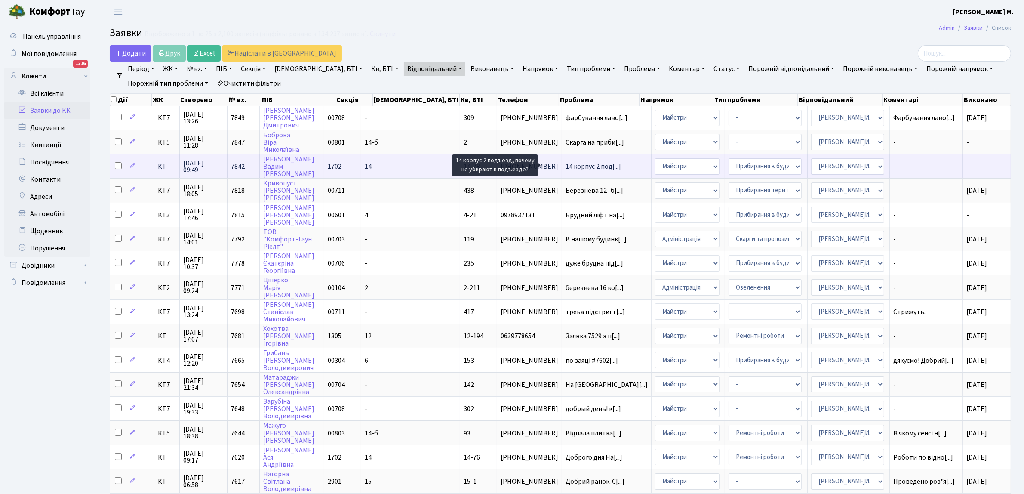
click at [573, 163] on span "14 корпус 2 под[...]" at bounding box center [592, 166] width 55 height 9
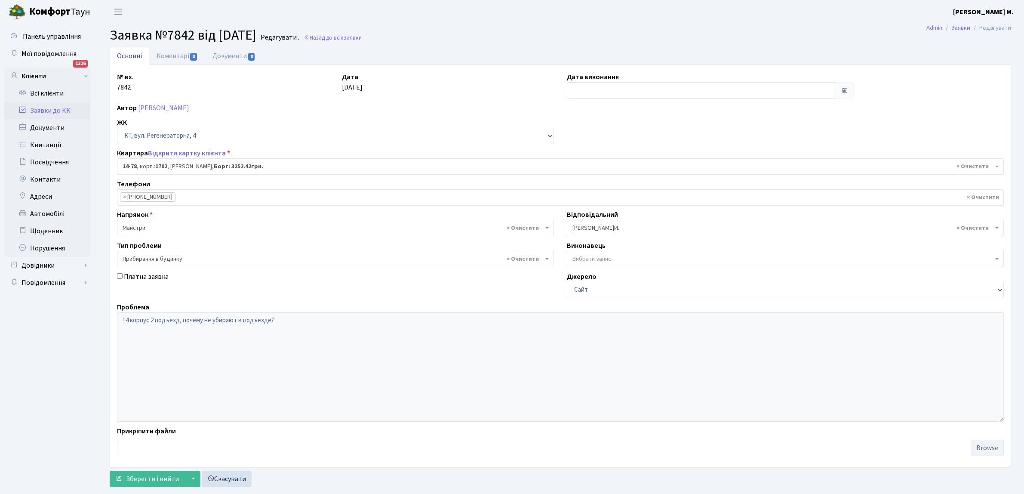
select select "7455"
select select "58"
click at [307, 267] on body "[PERSON_NAME] [PERSON_NAME] М. Мій обліковий запис Вийти Панель управління Мої …" at bounding box center [512, 256] width 1024 height 512
click at [775, 119] on div "№ вх. 7842 Дата [DATE] Дата виконання Автор [PERSON_NAME] ЖК - КТ, вул. Регенер…" at bounding box center [559, 266] width 899 height 388
click at [362, 37] on link "Назад до всіх Заявки" at bounding box center [333, 38] width 58 height 8
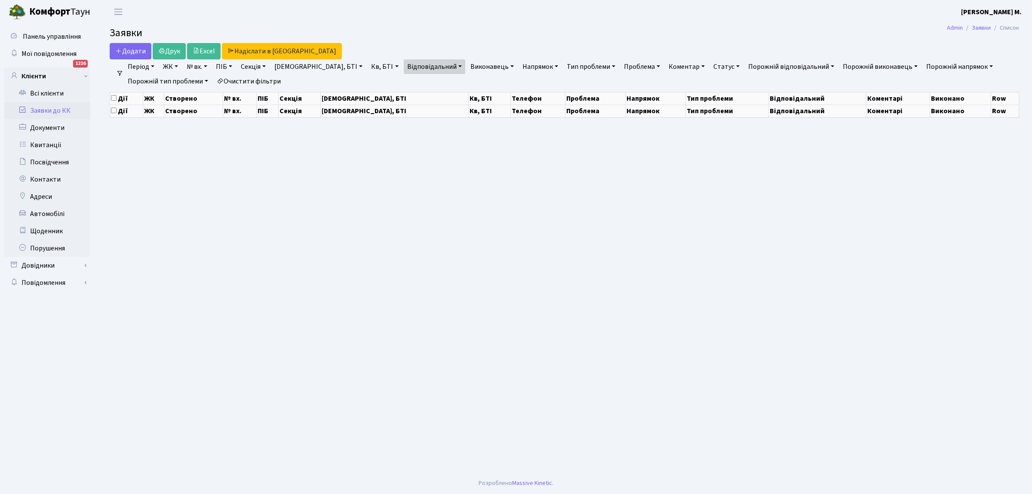
select select "25"
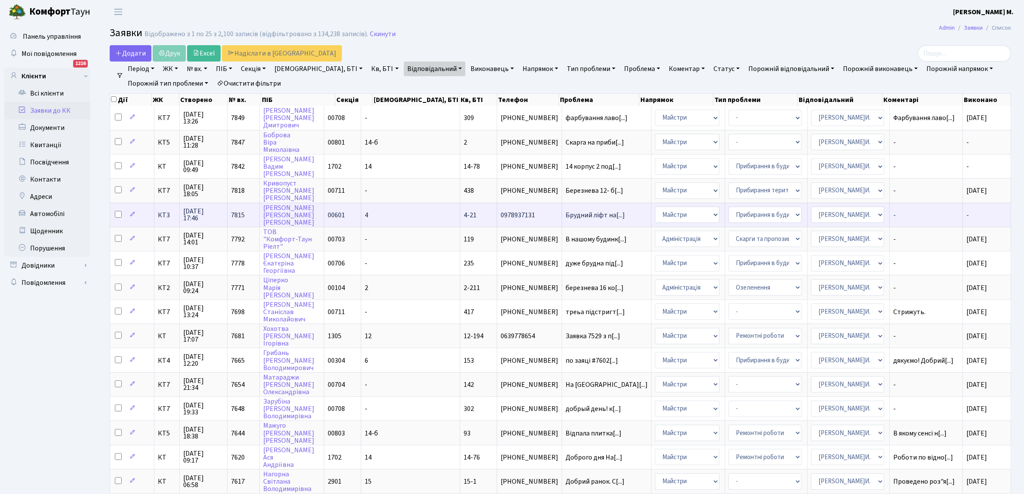
click at [567, 216] on td "Брудний ліфт на[...]" at bounding box center [606, 215] width 89 height 24
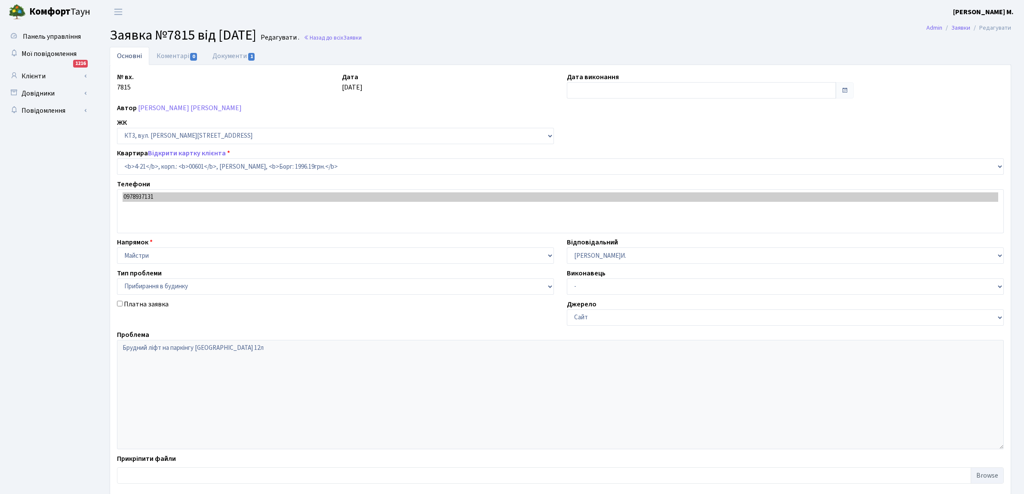
select select "16480"
select select "58"
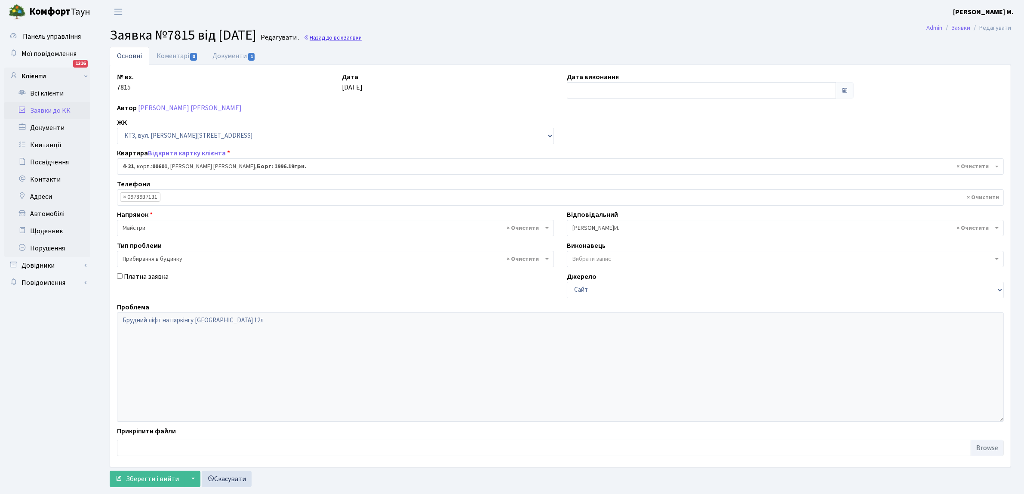
click at [362, 38] on link "Назад до всіх Заявки" at bounding box center [333, 38] width 58 height 8
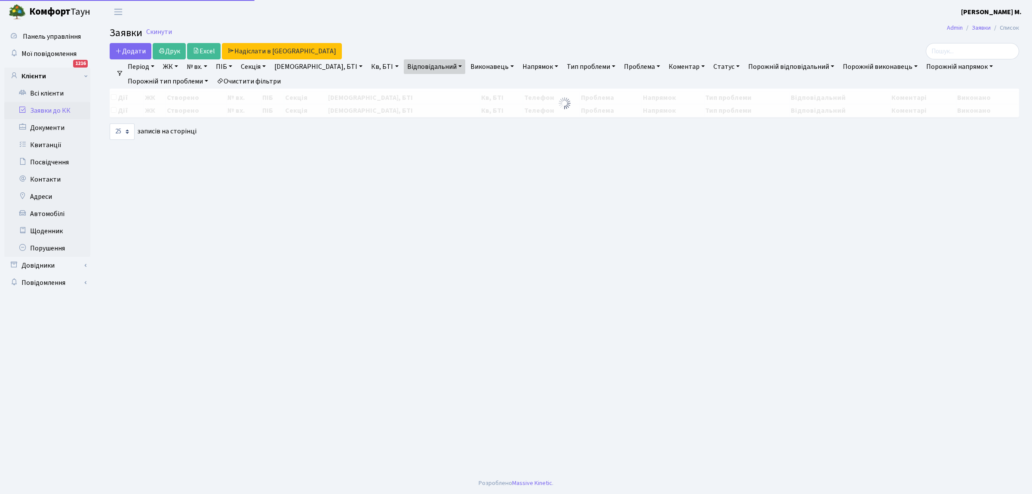
select select "25"
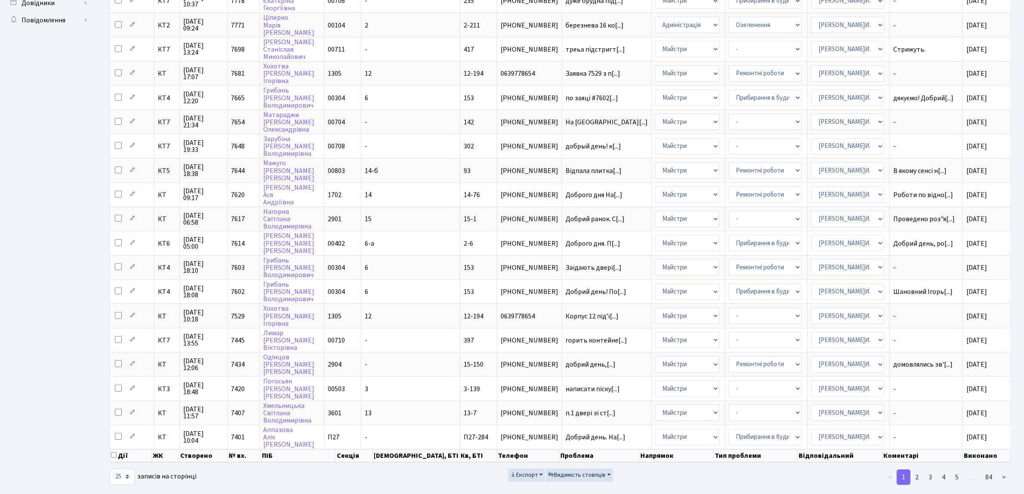
scroll to position [47, 0]
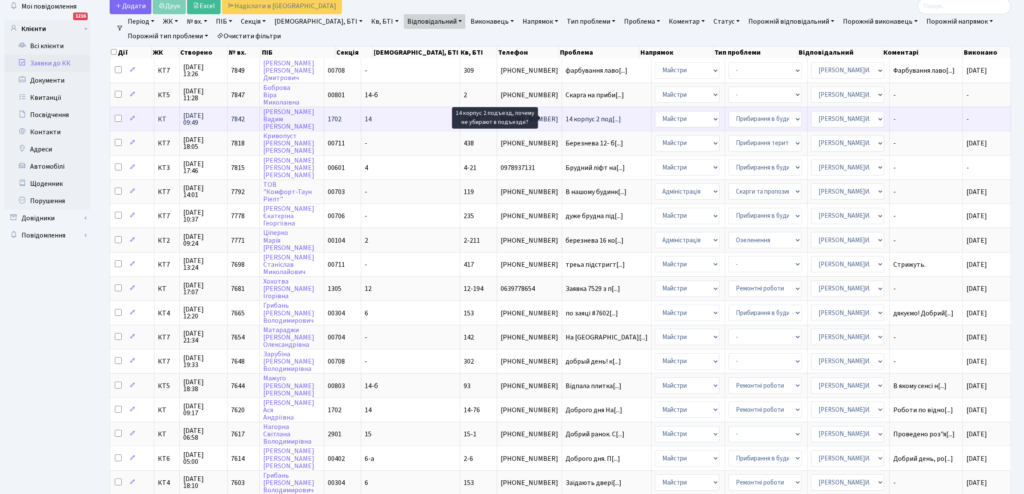
click at [565, 115] on span "14 корпус 2 под[...]" at bounding box center [592, 118] width 55 height 9
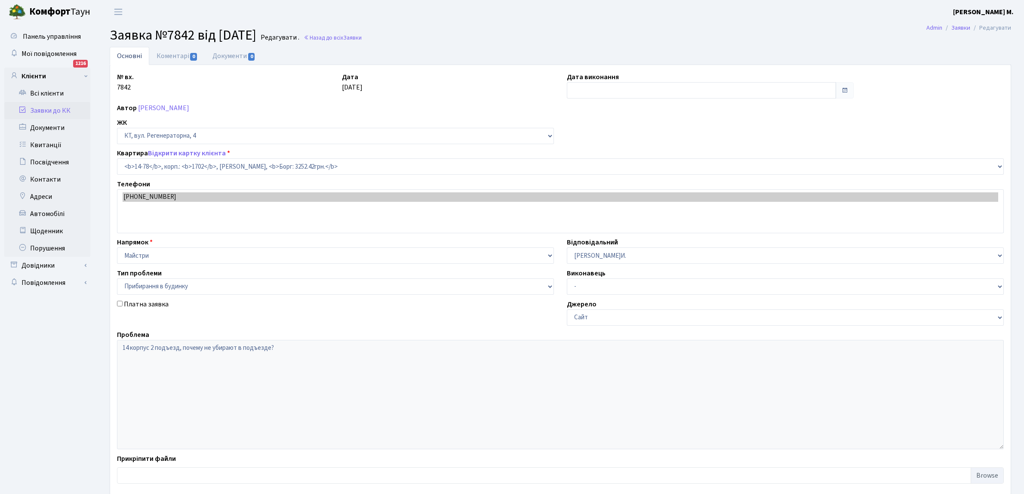
select select "7455"
select select "58"
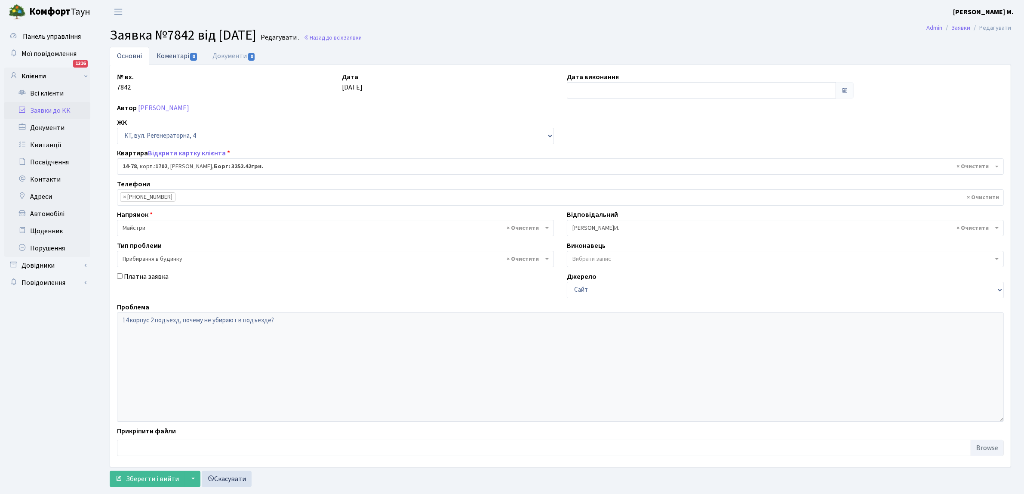
click at [190, 55] on span "0" at bounding box center [193, 57] width 7 height 8
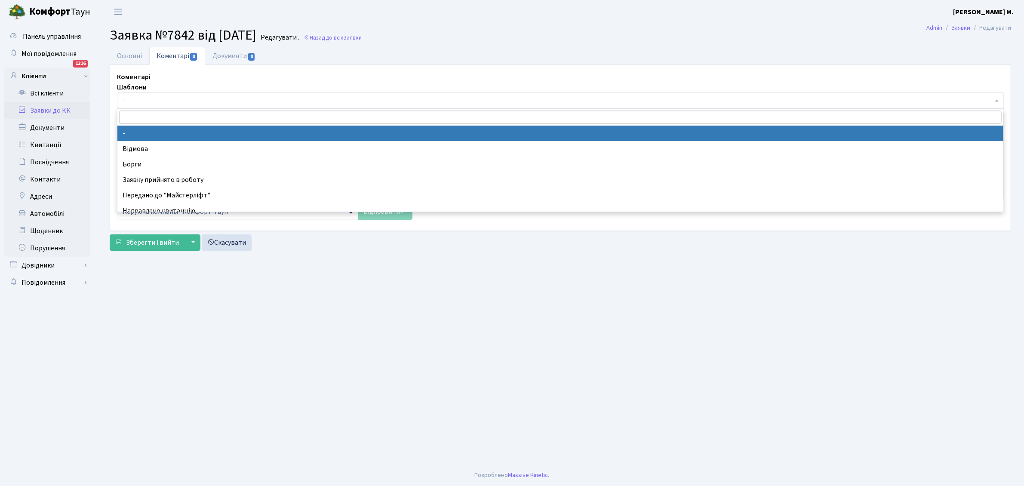
click at [157, 99] on span "-" at bounding box center [558, 100] width 870 height 9
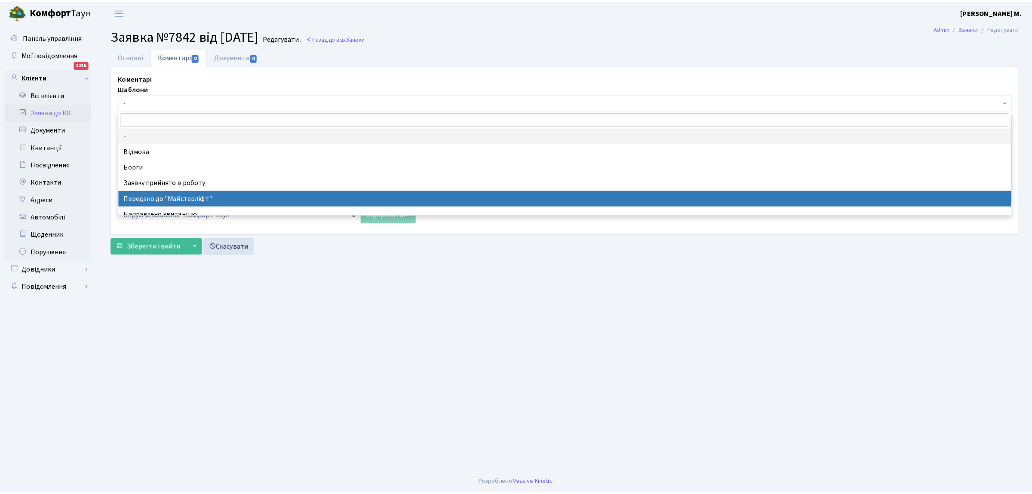
scroll to position [54, 0]
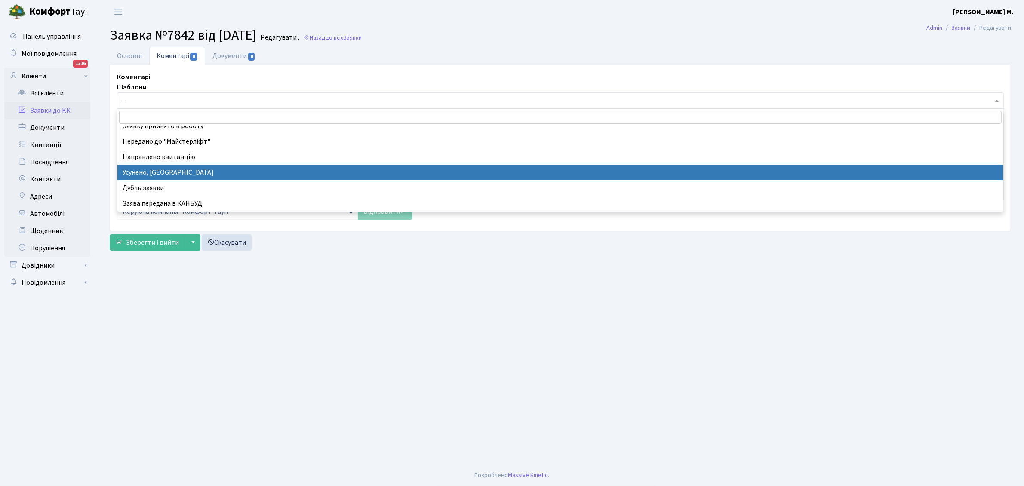
select select "15"
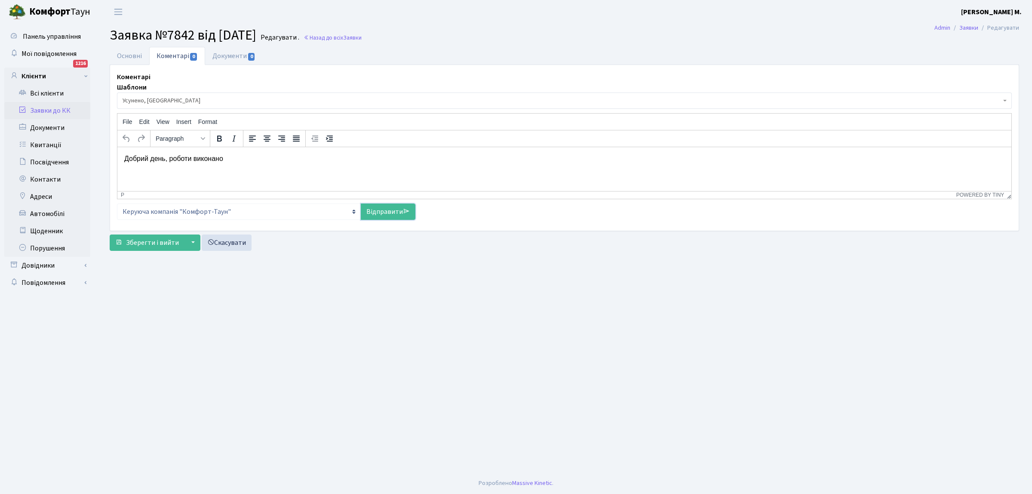
click at [364, 213] on link "Відправити" at bounding box center [388, 211] width 55 height 16
select select
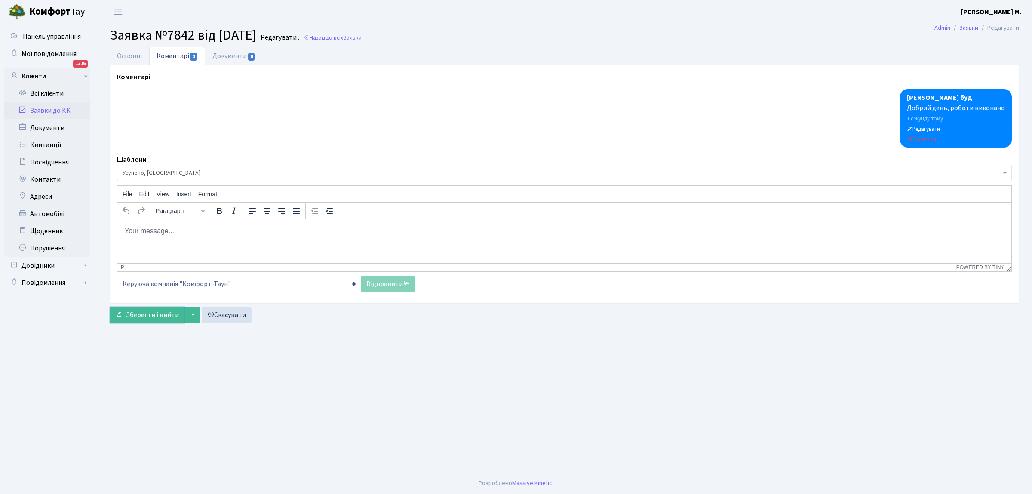
drag, startPoint x: 139, startPoint y: 313, endPoint x: 173, endPoint y: 278, distance: 49.3
click at [141, 313] on span "Зберегти і вийти" at bounding box center [152, 314] width 53 height 9
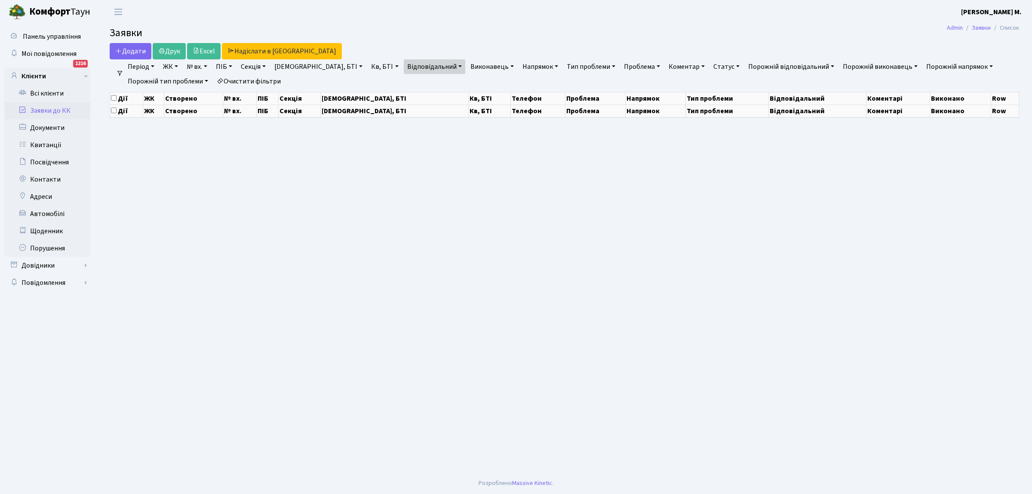
select select "25"
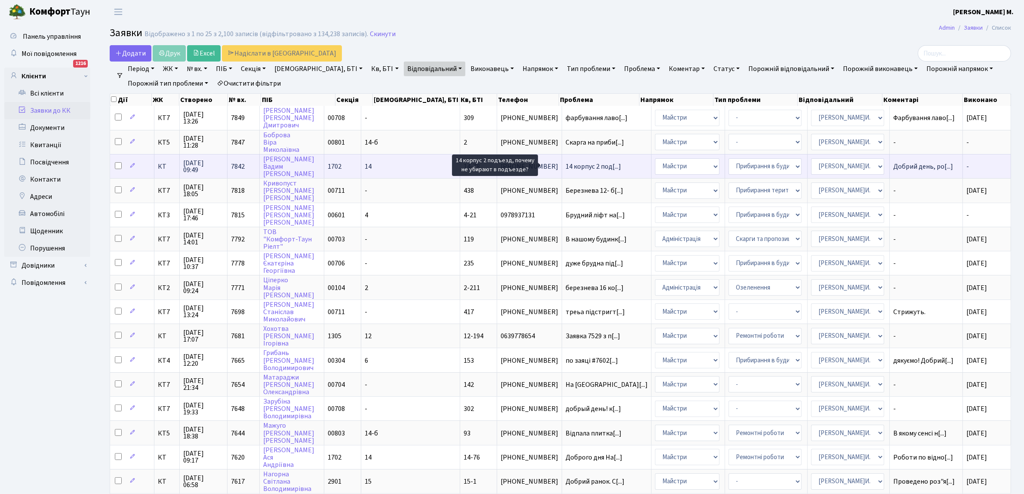
click at [586, 164] on span "14 корпус 2 под[...]" at bounding box center [592, 166] width 55 height 9
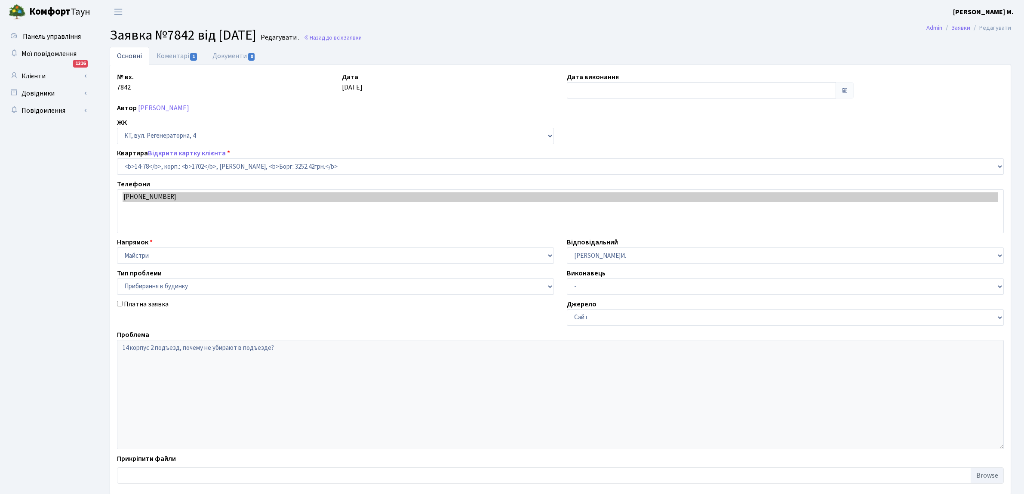
select select "7455"
select select "58"
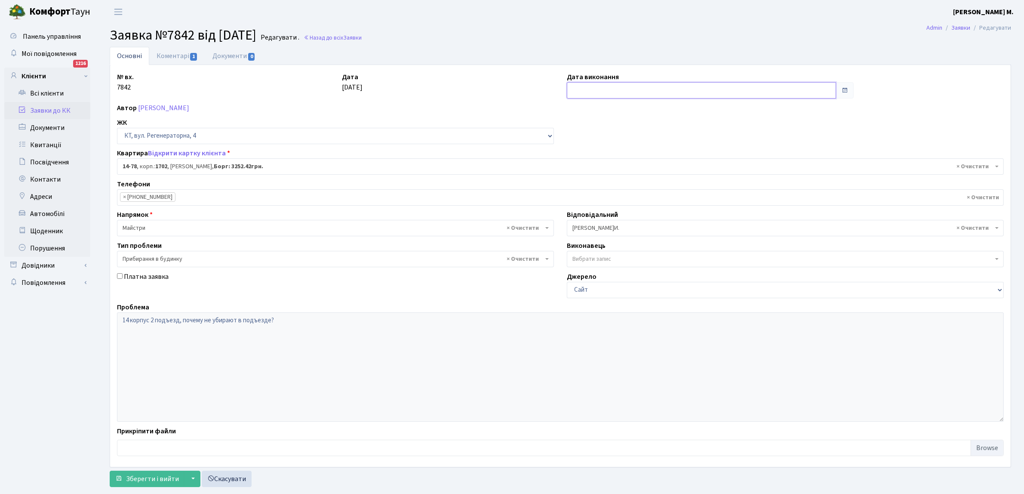
click at [594, 89] on input "text" at bounding box center [701, 90] width 269 height 16
click at [590, 159] on td "9" at bounding box center [588, 159] width 13 height 13
type input "[DATE]"
click at [148, 482] on span "Зберегти і вийти" at bounding box center [152, 478] width 53 height 9
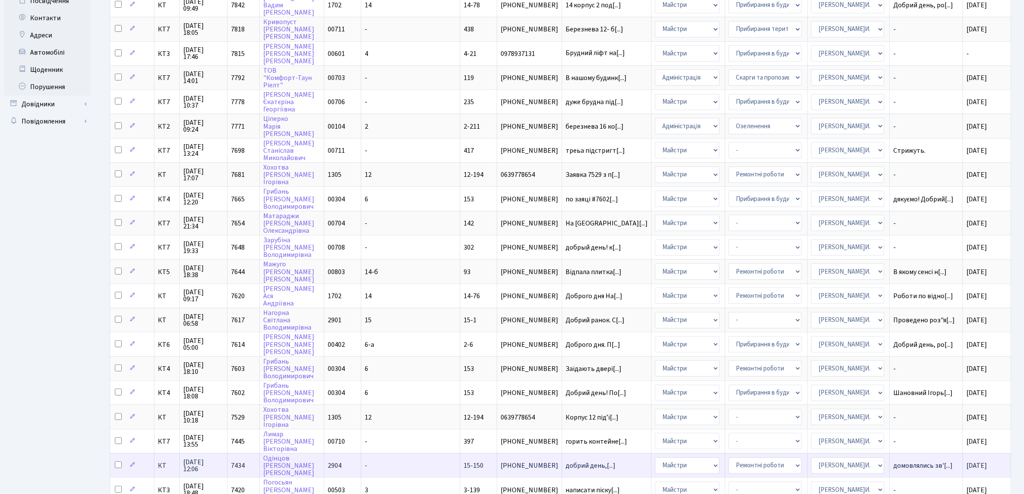
scroll to position [262, 0]
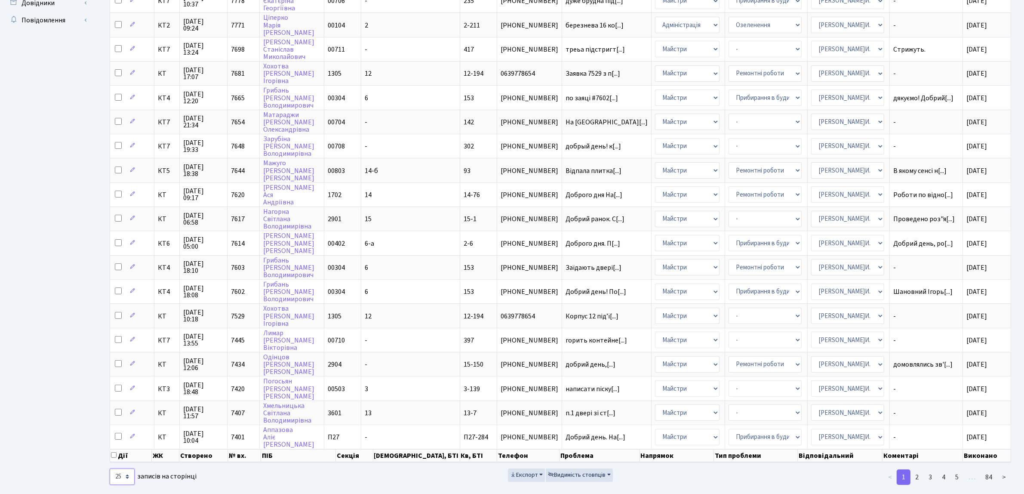
click at [127, 468] on select "10 25 50 100 250 500 1,000" at bounding box center [122, 476] width 25 height 16
select select "50"
click at [110, 468] on select "10 25 50 100 250 500 1,000" at bounding box center [122, 476] width 25 height 16
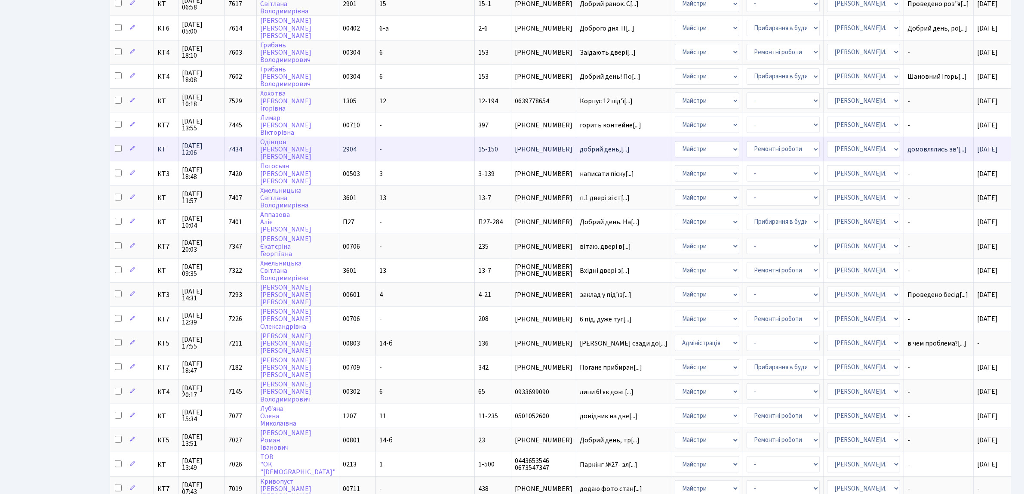
scroll to position [638, 0]
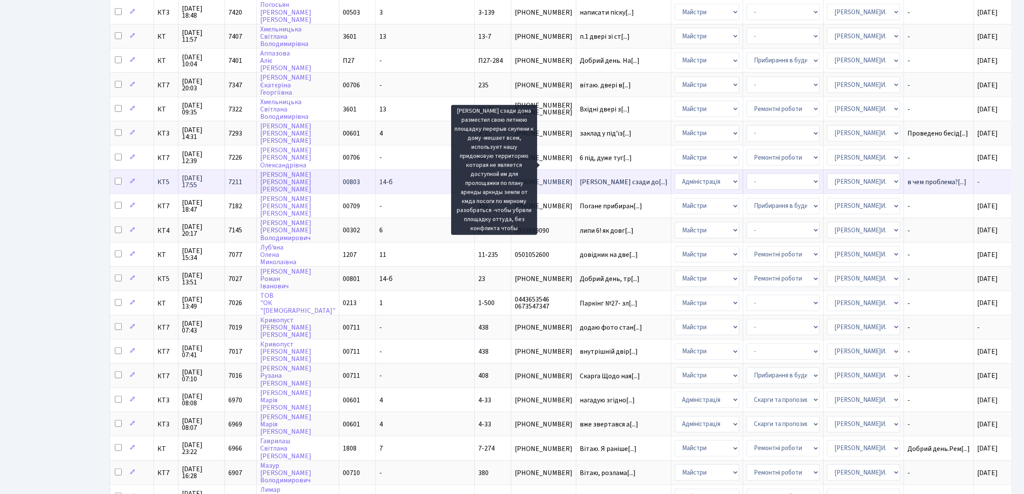
click at [580, 177] on span "Ахилес сзади до[...]" at bounding box center [624, 181] width 88 height 9
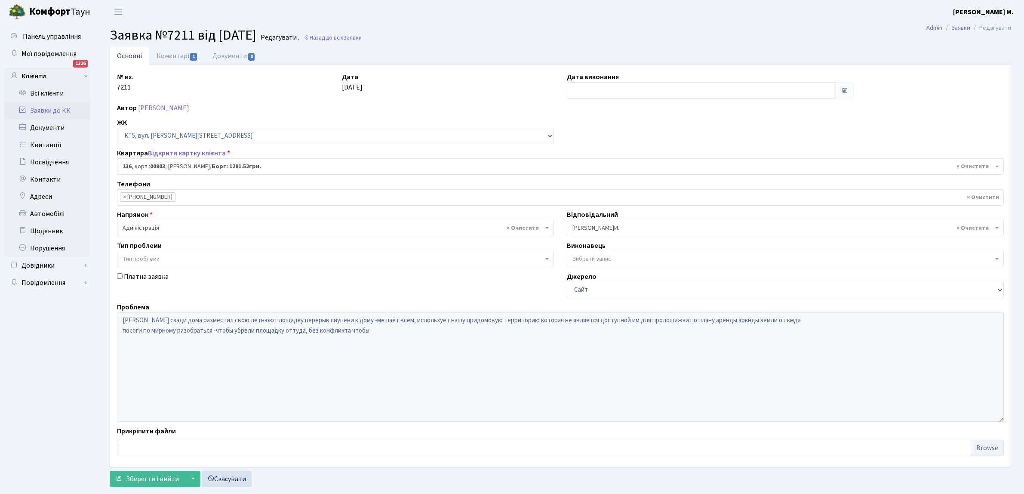
select select "17666"
click at [182, 54] on link "Коментарі 1" at bounding box center [177, 56] width 56 height 18
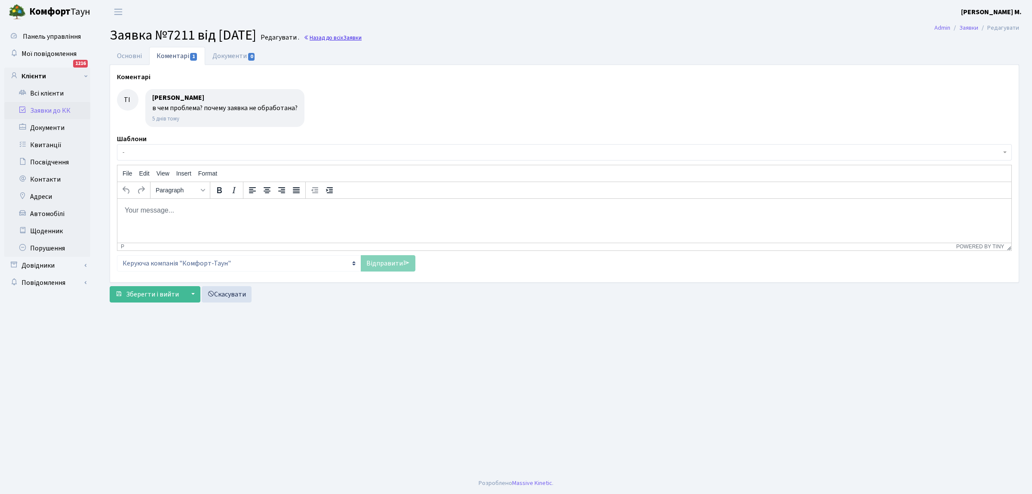
click at [362, 38] on span "Заявки" at bounding box center [352, 38] width 18 height 8
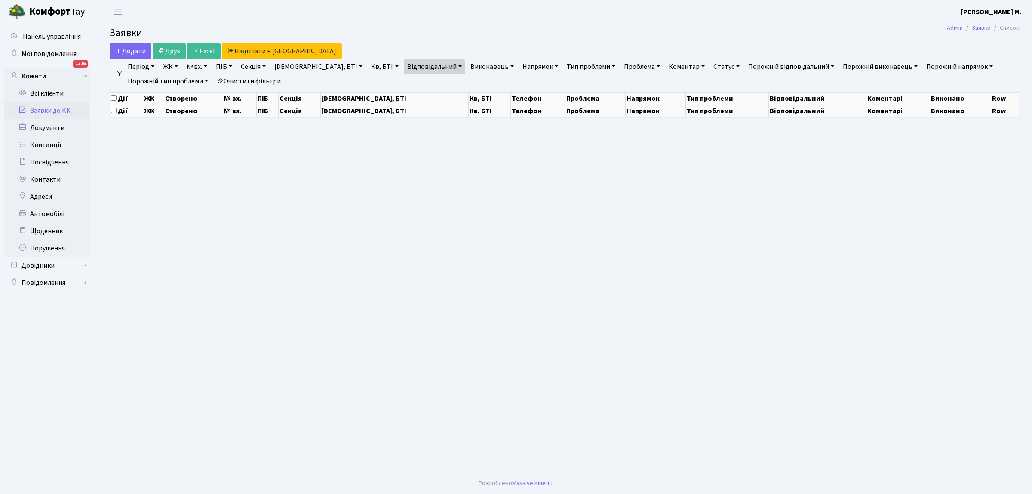
select select "50"
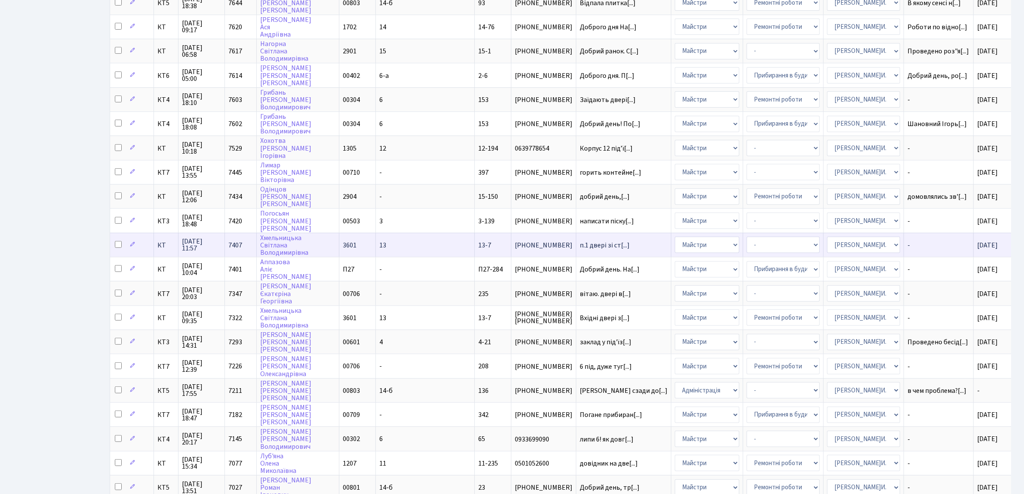
scroll to position [537, 0]
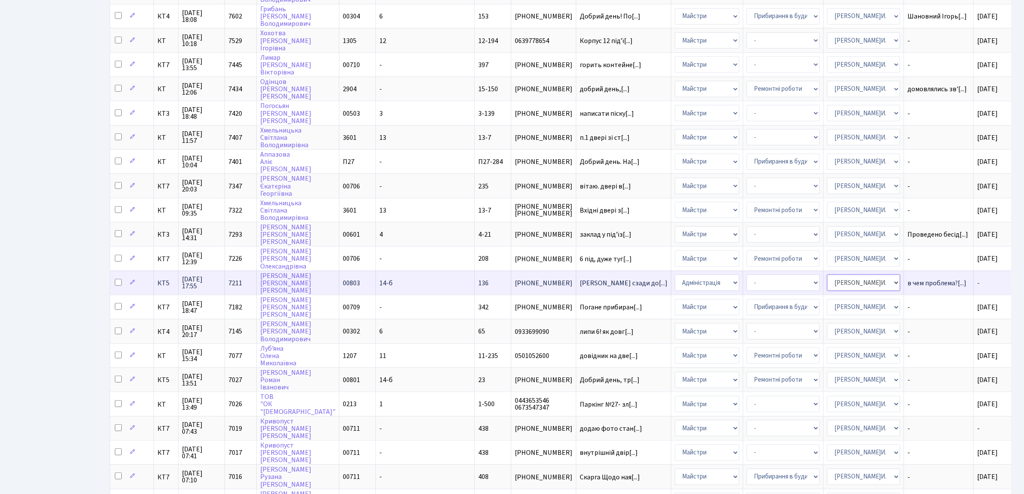
click at [827, 274] on select "- Адміністратор ЖК КТ [PERSON_NAME] [PERSON_NAME] [PERSON_NAME]Ю. [PERSON_NAME]…" at bounding box center [863, 282] width 73 height 16
select select "112"
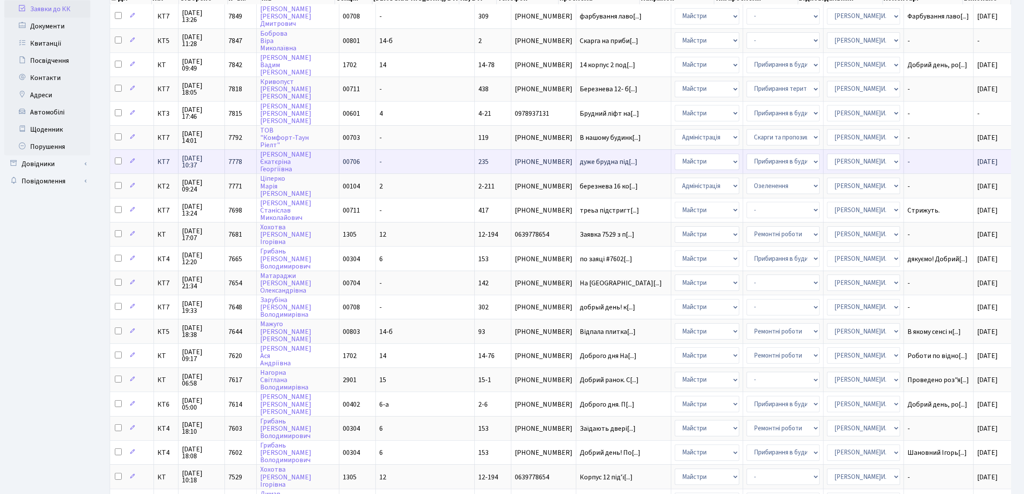
scroll to position [0, 0]
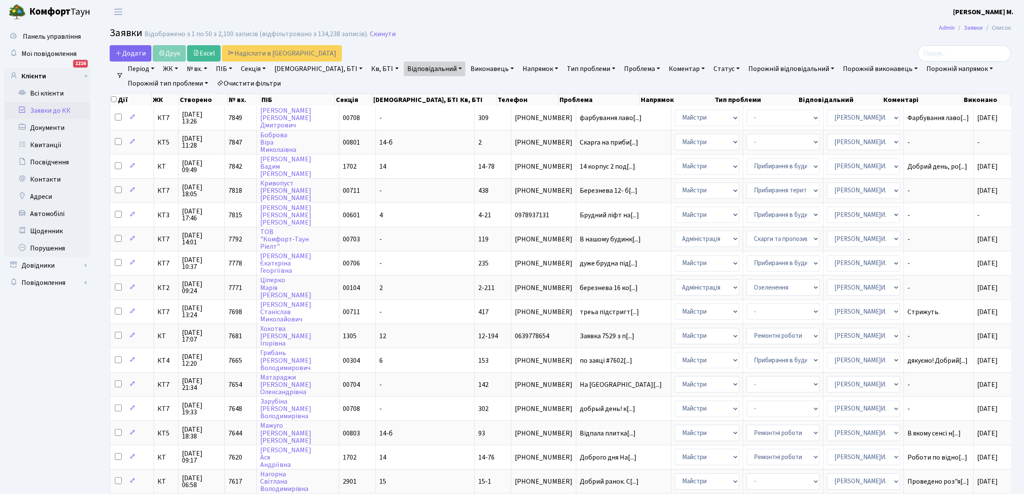
click at [292, 84] on ul "Період 09.09.2025 - 09.09.2025 ЖК КТ, вул. Регенераторна, 4 КТ2, просп. Соборно…" at bounding box center [563, 75] width 881 height 29
click at [265, 85] on link "Очистити фільтри" at bounding box center [248, 83] width 71 height 15
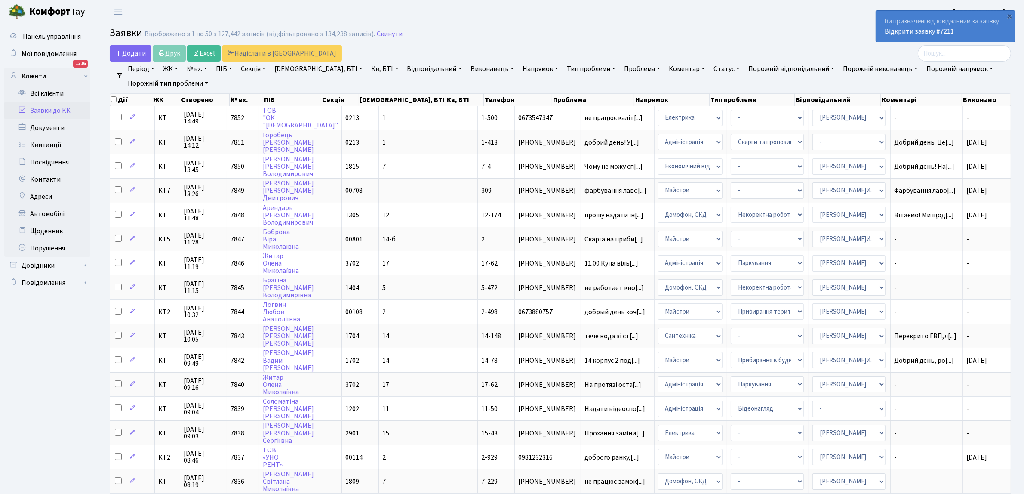
click at [404, 67] on link "Відповідальний" at bounding box center [434, 68] width 61 height 15
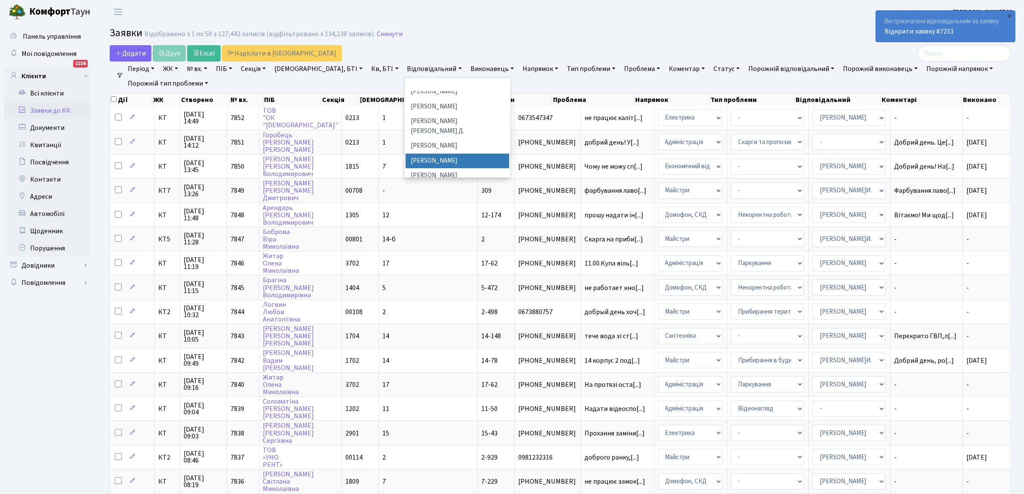
scroll to position [418, 0]
click at [405, 153] on li "[PERSON_NAME]И." at bounding box center [457, 160] width 104 height 15
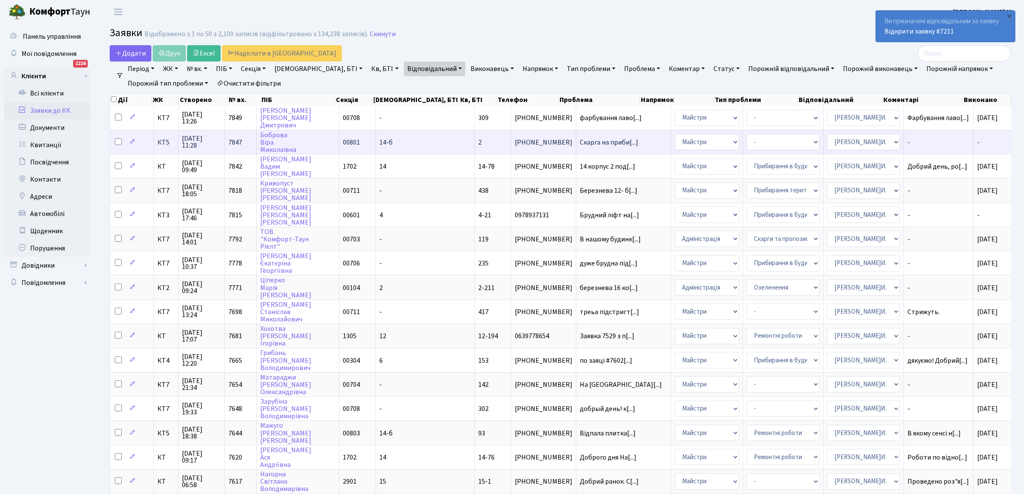
click at [515, 143] on span "(050) 932-31-77" at bounding box center [544, 142] width 58 height 7
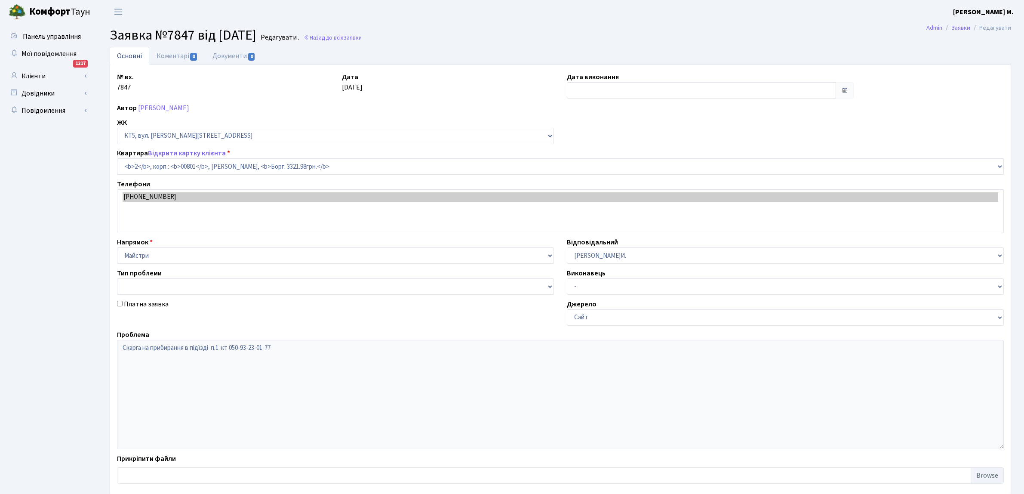
select select "17532"
